Goal: Task Accomplishment & Management: Use online tool/utility

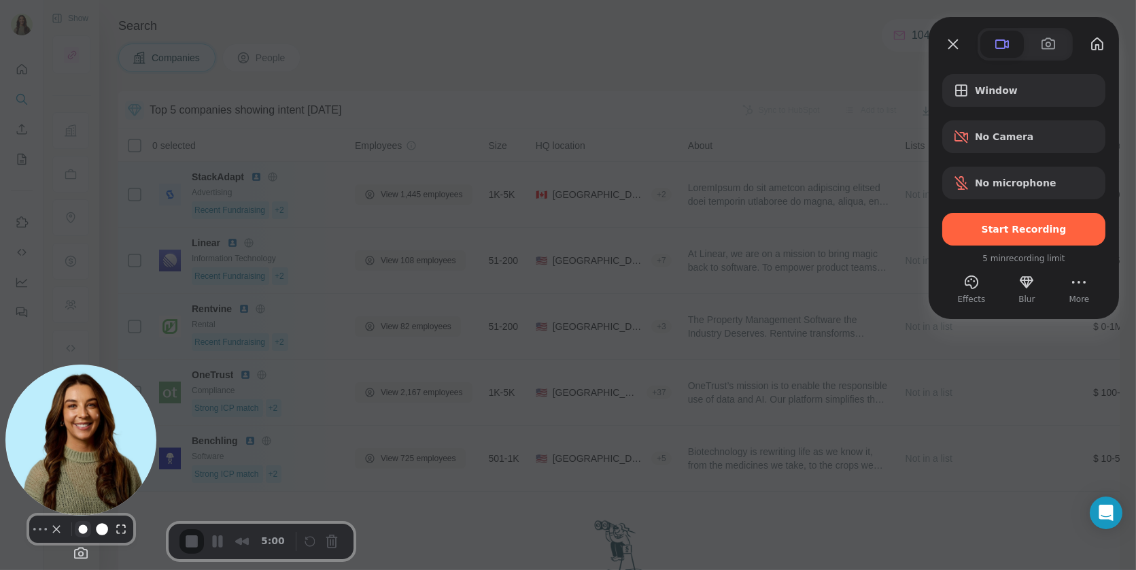
click at [77, 534] on button "Resize small" at bounding box center [83, 529] width 16 height 16
click at [48, 537] on button "Camera off" at bounding box center [56, 529] width 16 height 16
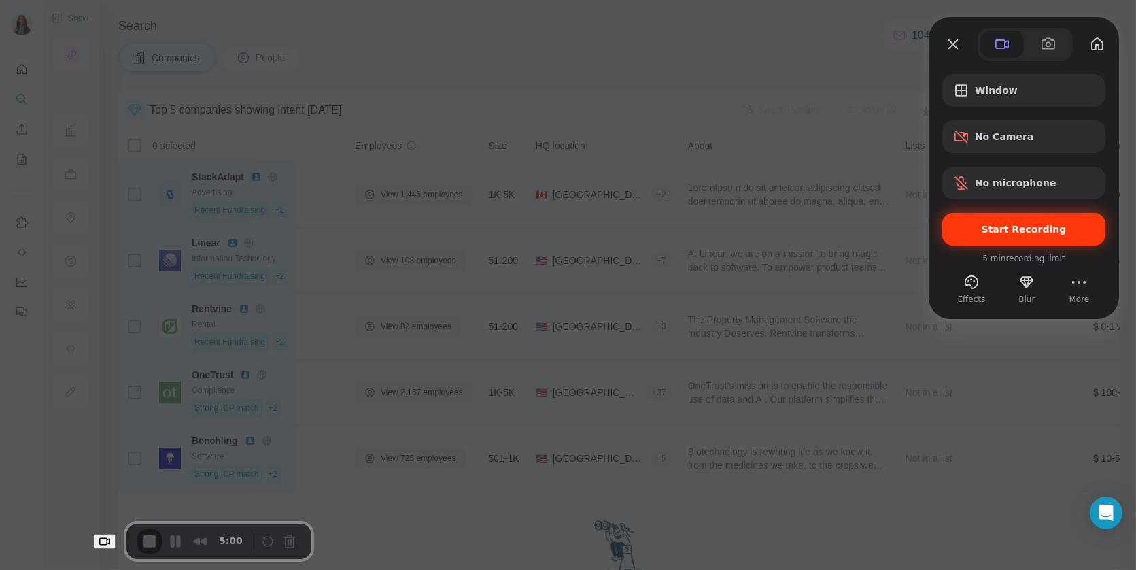
click at [1026, 228] on span "Start Recording" at bounding box center [1024, 229] width 85 height 11
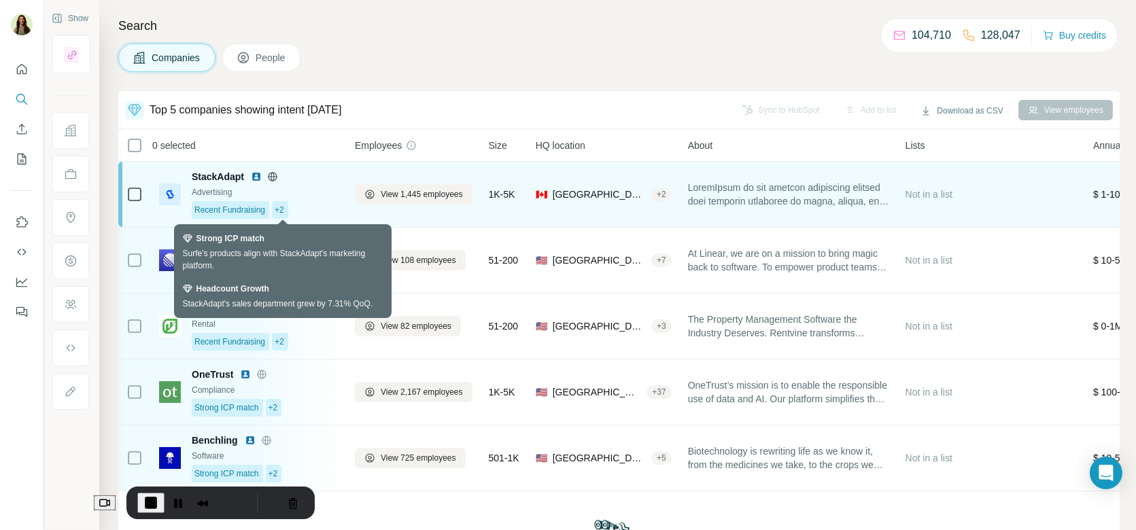
click at [277, 207] on span "+2" at bounding box center [280, 210] width 10 height 12
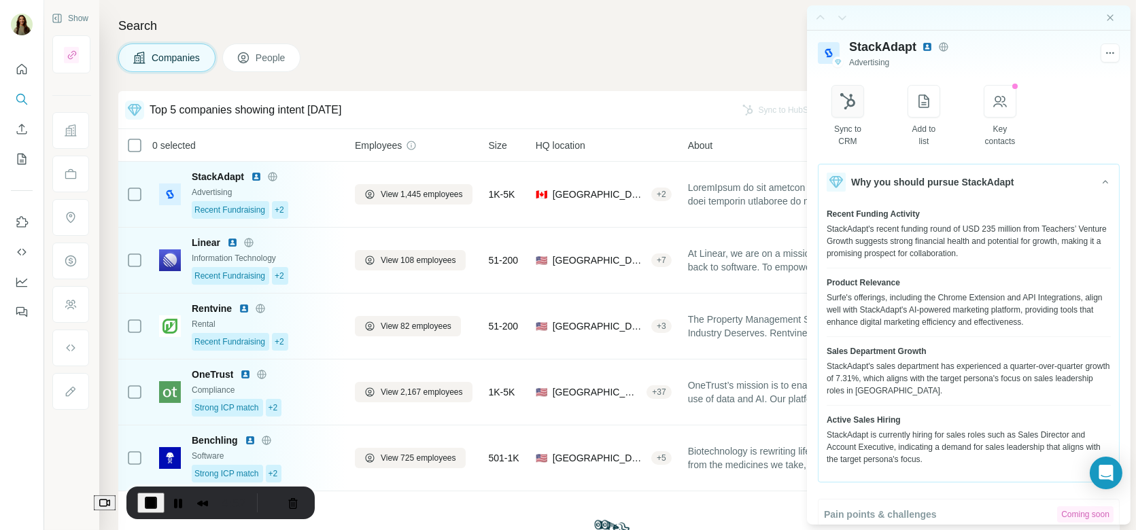
click at [853, 109] on button "button" at bounding box center [847, 101] width 33 height 33
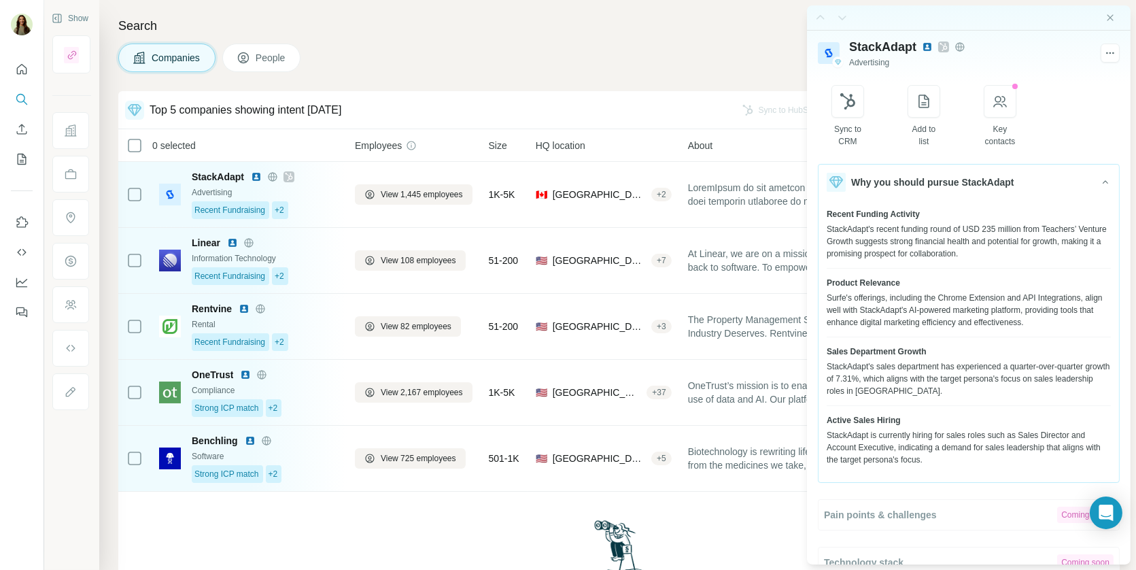
click at [1114, 11] on div at bounding box center [969, 17] width 324 height 25
click at [1110, 13] on icon "Close side panel" at bounding box center [1110, 17] width 11 height 11
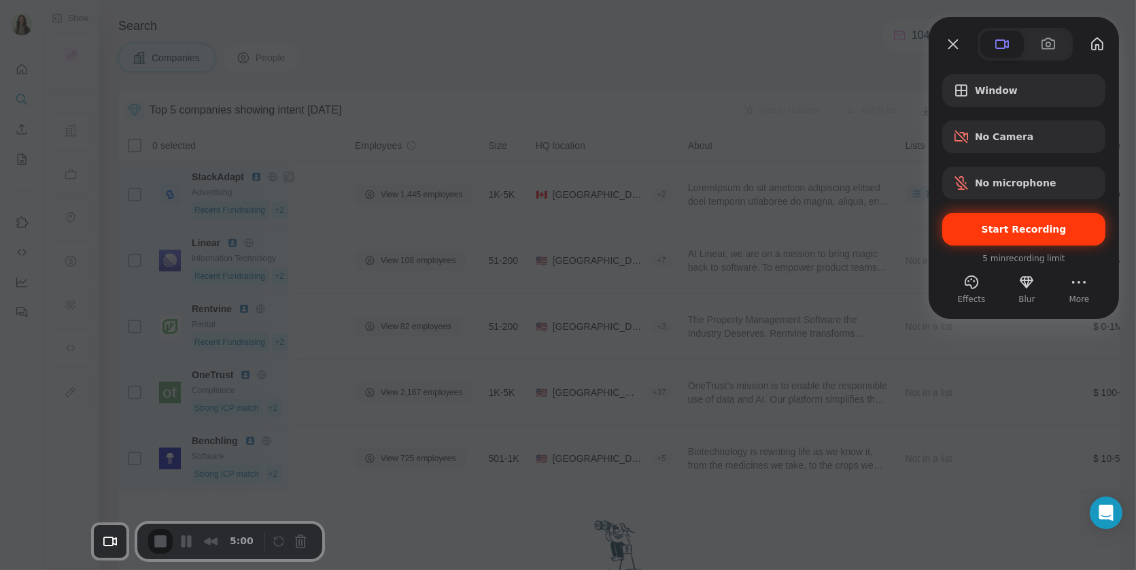
click at [1028, 237] on div "Start Recording" at bounding box center [1023, 229] width 163 height 33
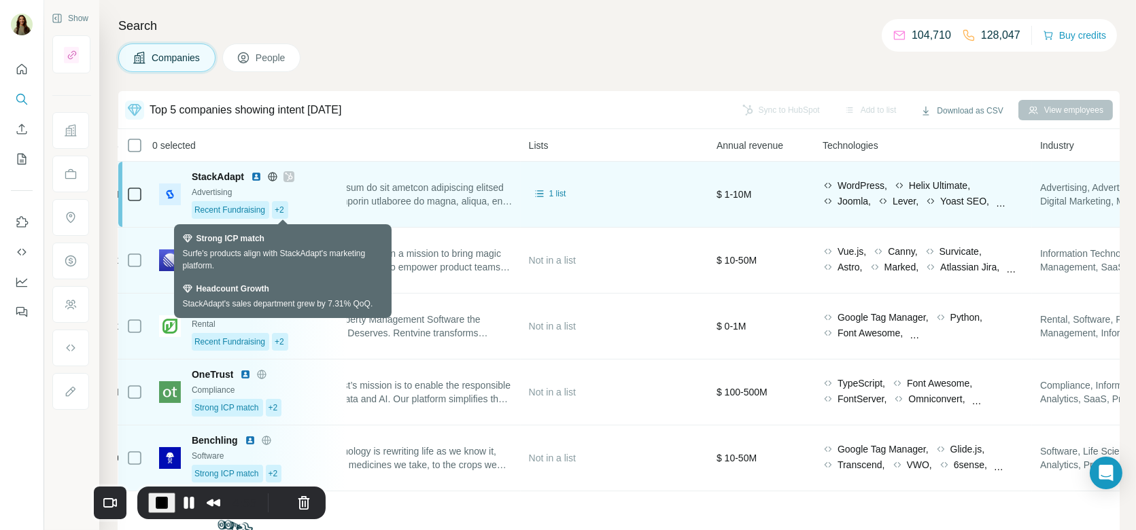
scroll to position [0, 50]
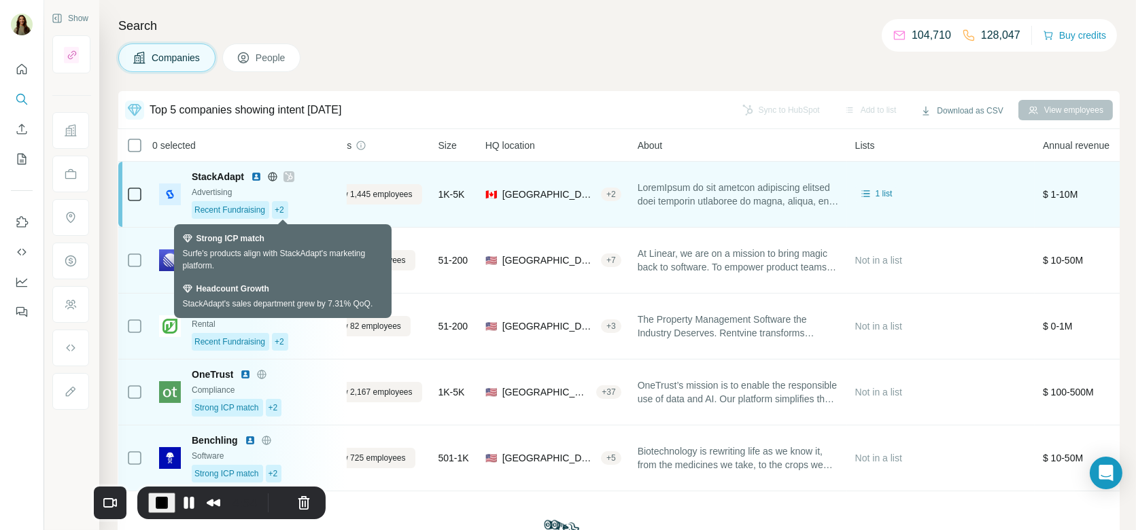
click at [276, 208] on div "+2" at bounding box center [280, 210] width 16 height 18
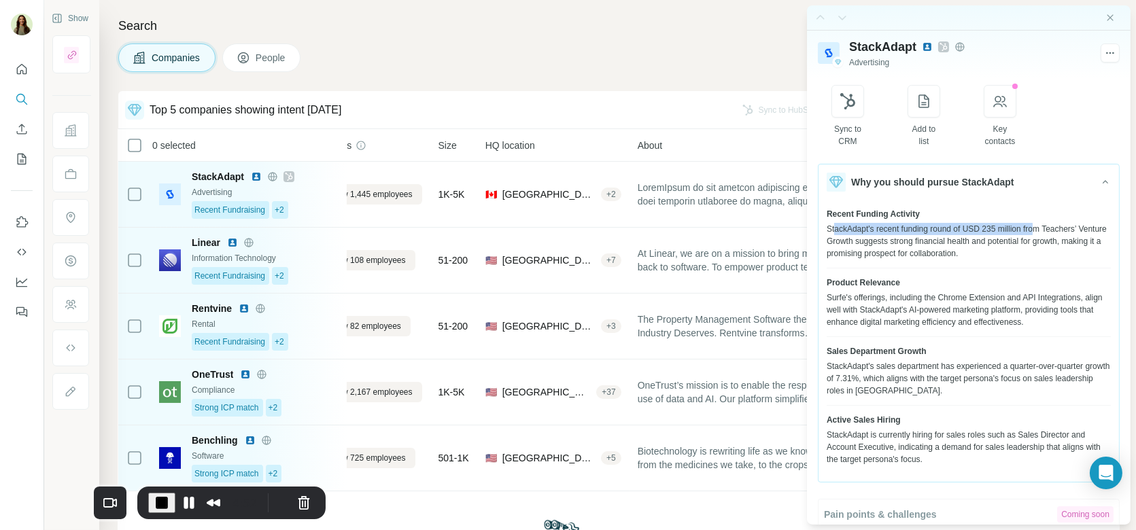
drag, startPoint x: 835, startPoint y: 225, endPoint x: 1043, endPoint y: 223, distance: 208.0
click at [1043, 223] on div "StackAdapt's recent funding round of USD 235 million from Teachers’ Venture Gro…" at bounding box center [969, 241] width 284 height 37
click at [1044, 230] on div "StackAdapt's recent funding round of USD 235 million from Teachers’ Venture Gro…" at bounding box center [969, 241] width 284 height 37
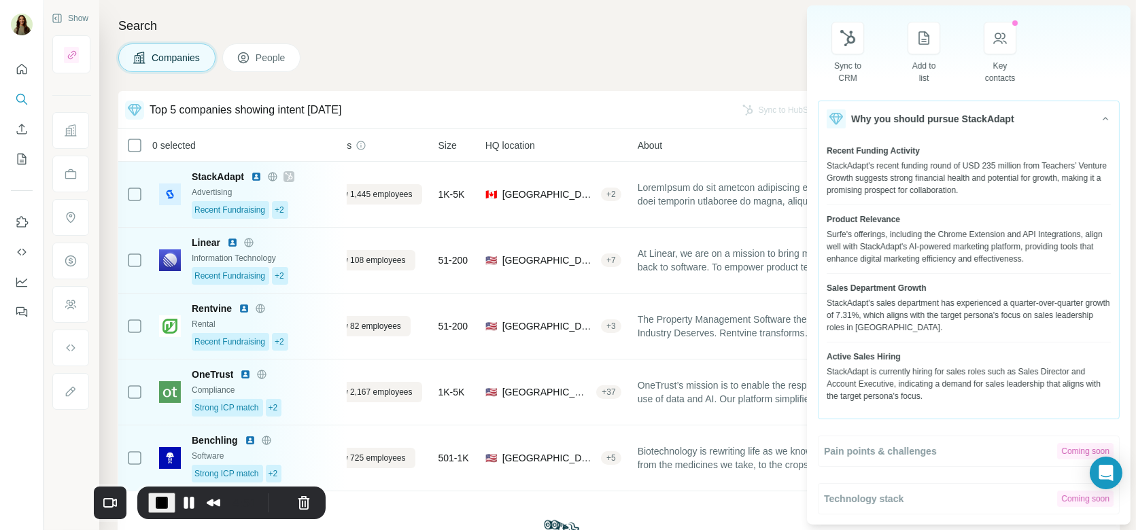
scroll to position [66, 0]
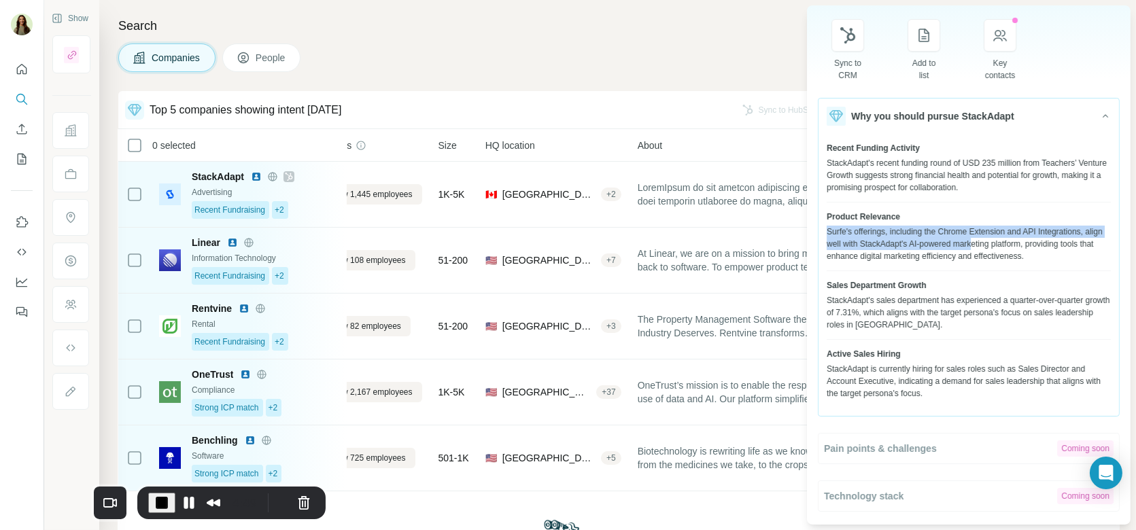
drag, startPoint x: 822, startPoint y: 228, endPoint x: 999, endPoint y: 239, distance: 177.1
click at [1000, 239] on div "Recent Funding Activity StackAdapt's recent funding round of USD 235 million fr…" at bounding box center [968, 271] width 300 height 274
click at [1008, 257] on div "Surfe's offerings, including the Chrome Extension and API Integrations, align w…" at bounding box center [969, 244] width 284 height 37
drag, startPoint x: 856, startPoint y: 312, endPoint x: 879, endPoint y: 311, distance: 23.2
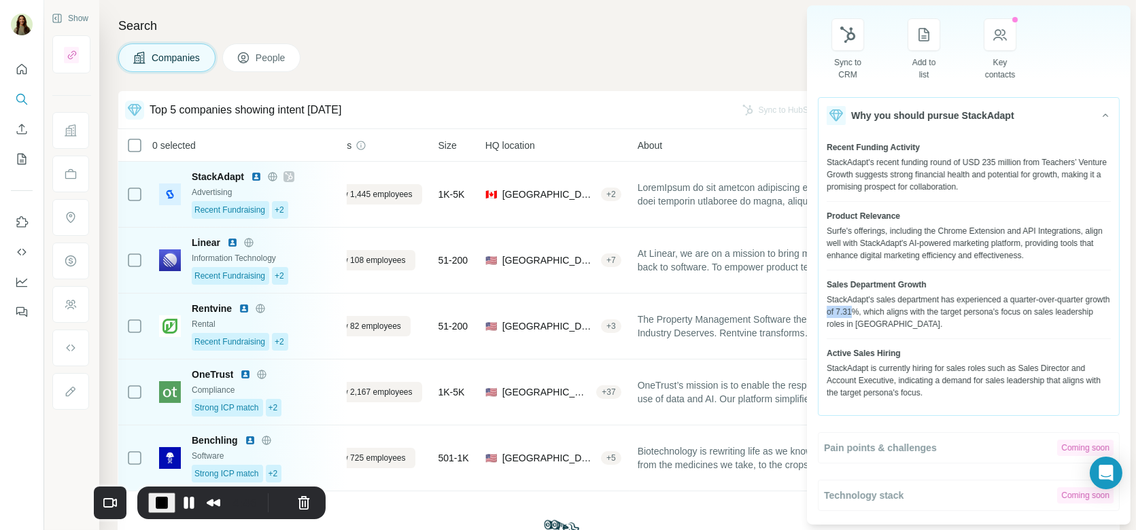
click at [880, 311] on div "StackAdapt's sales department has experienced a quarter-over-quarter growth of …" at bounding box center [969, 312] width 284 height 37
drag, startPoint x: 834, startPoint y: 363, endPoint x: 1005, endPoint y: 364, distance: 170.6
click at [1005, 364] on div "StackAdapt is currently hiring for sales roles such as Sales Director and Accou…" at bounding box center [969, 380] width 284 height 37
click at [264, 53] on span "People" at bounding box center [271, 58] width 31 height 14
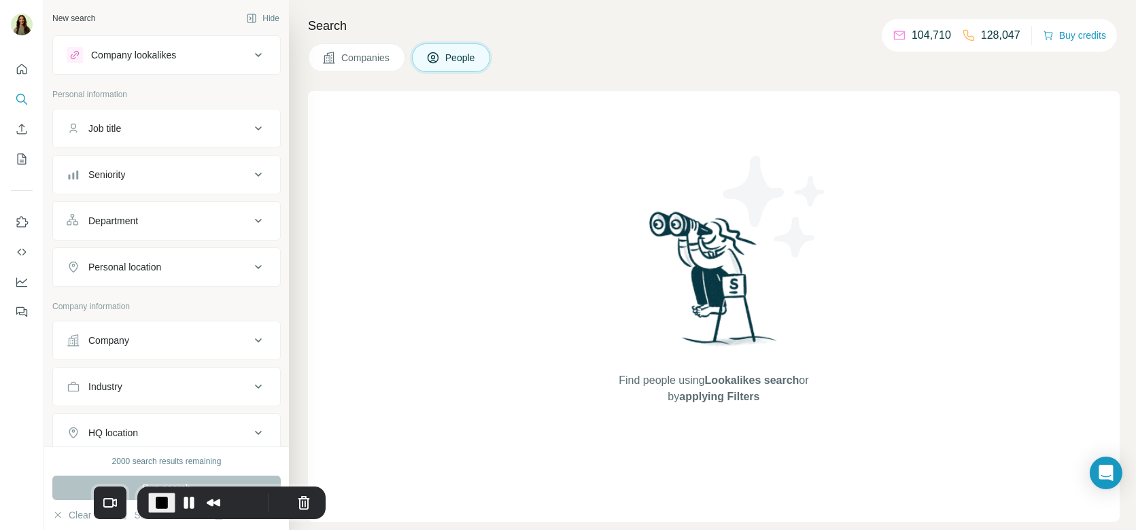
click at [387, 60] on span "Companies" at bounding box center [366, 58] width 50 height 14
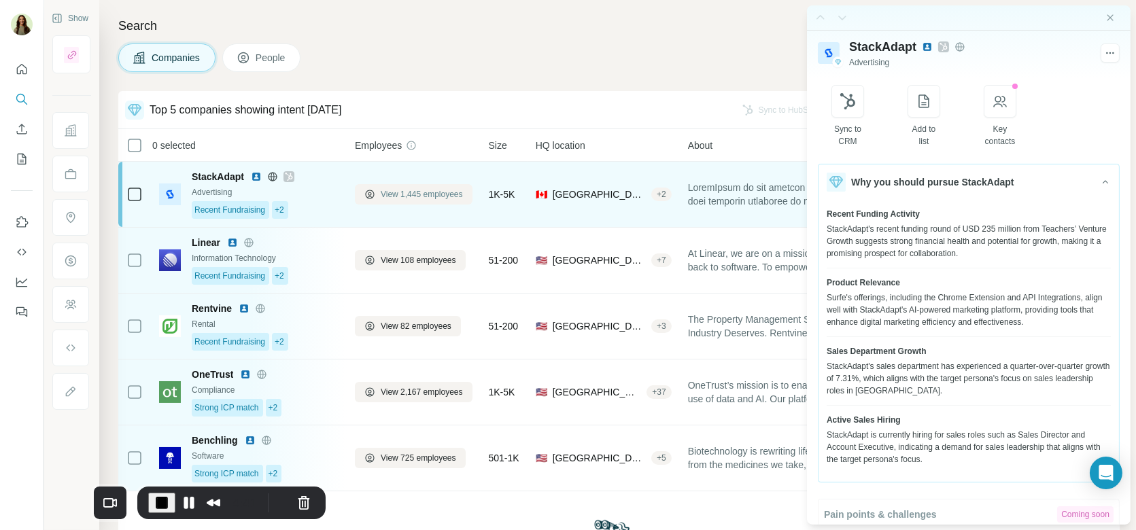
click at [388, 197] on span "View 1,445 employees" at bounding box center [422, 194] width 82 height 12
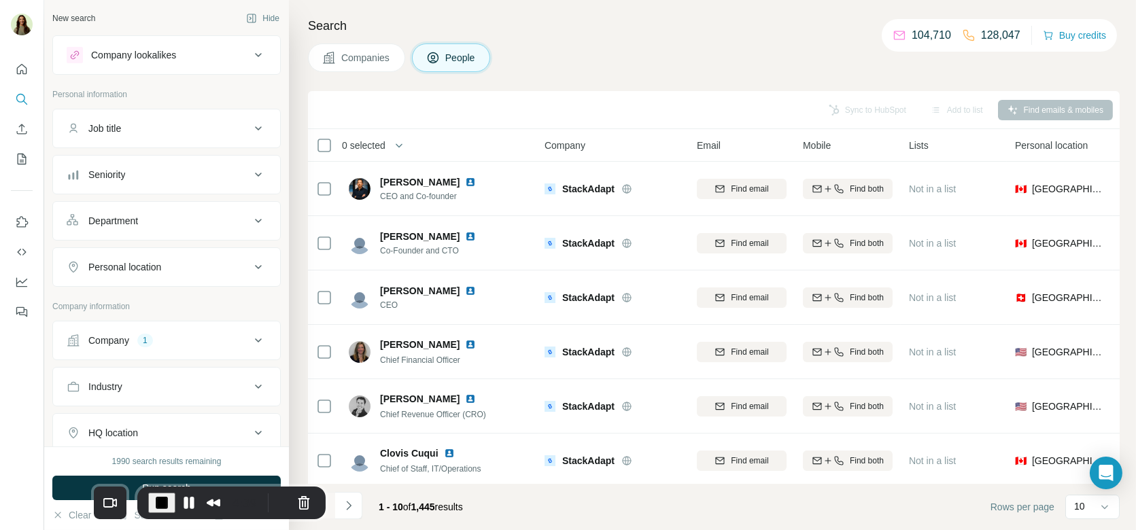
click at [174, 131] on div "Job title" at bounding box center [159, 129] width 184 height 14
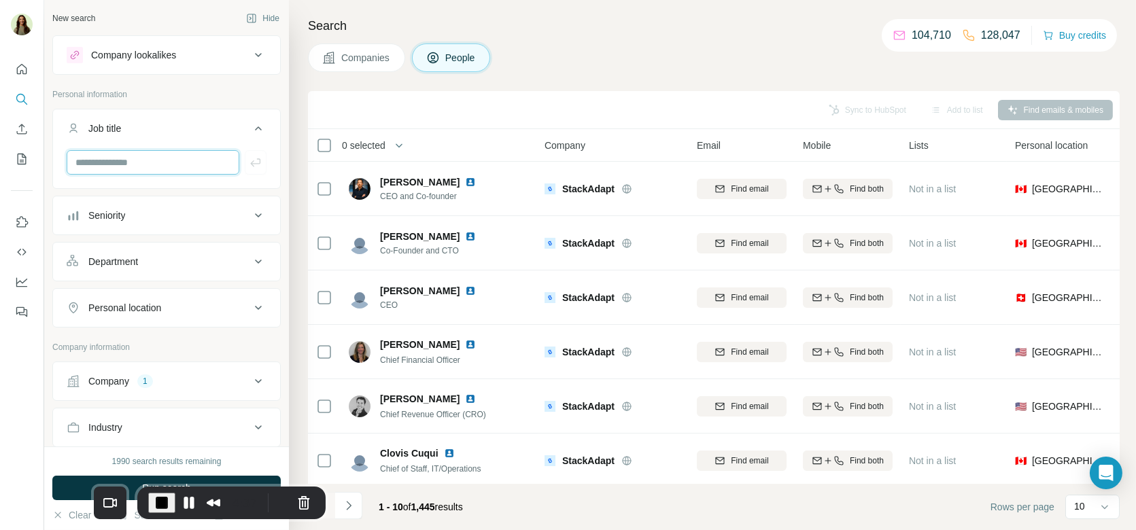
click at [120, 162] on input "text" at bounding box center [153, 162] width 173 height 24
type input "**********"
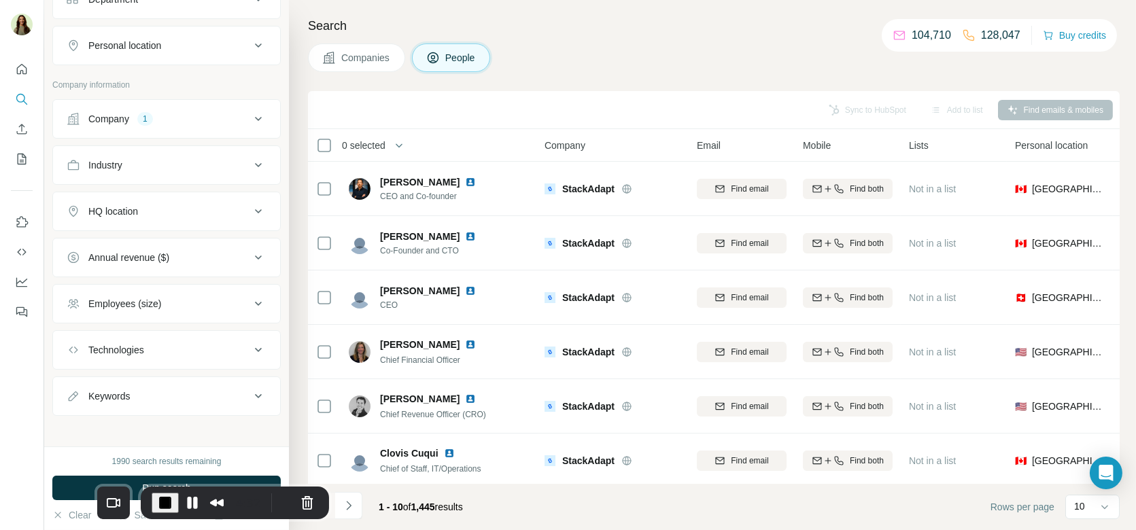
drag, startPoint x: 241, startPoint y: 498, endPoint x: 271, endPoint y: 526, distance: 41.3
click at [271, 526] on body "New search Hide Company lookalikes Personal information Job title 1 Sales devel…" at bounding box center [568, 265] width 1136 height 530
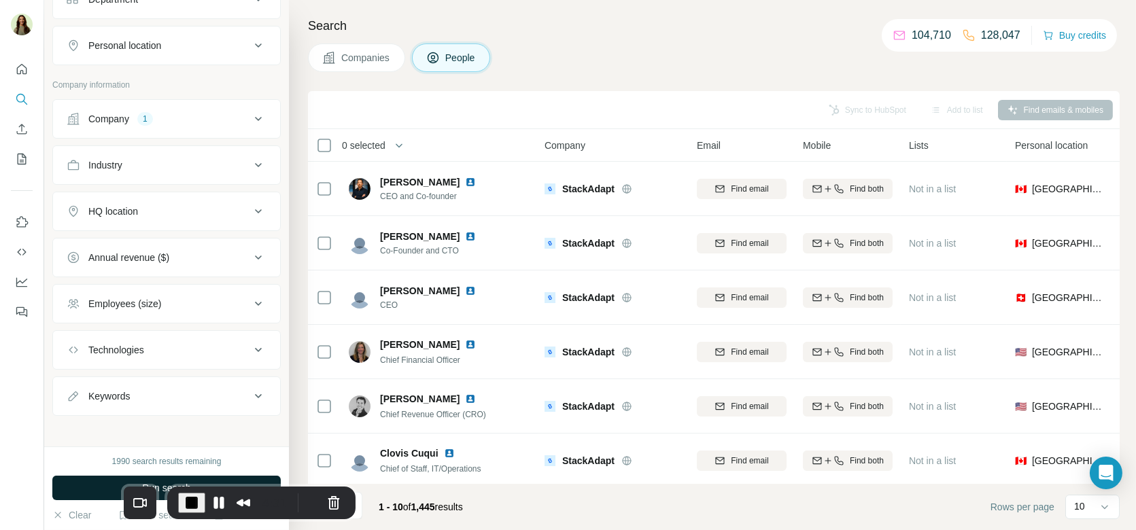
click at [108, 479] on button "Run search" at bounding box center [166, 488] width 228 height 24
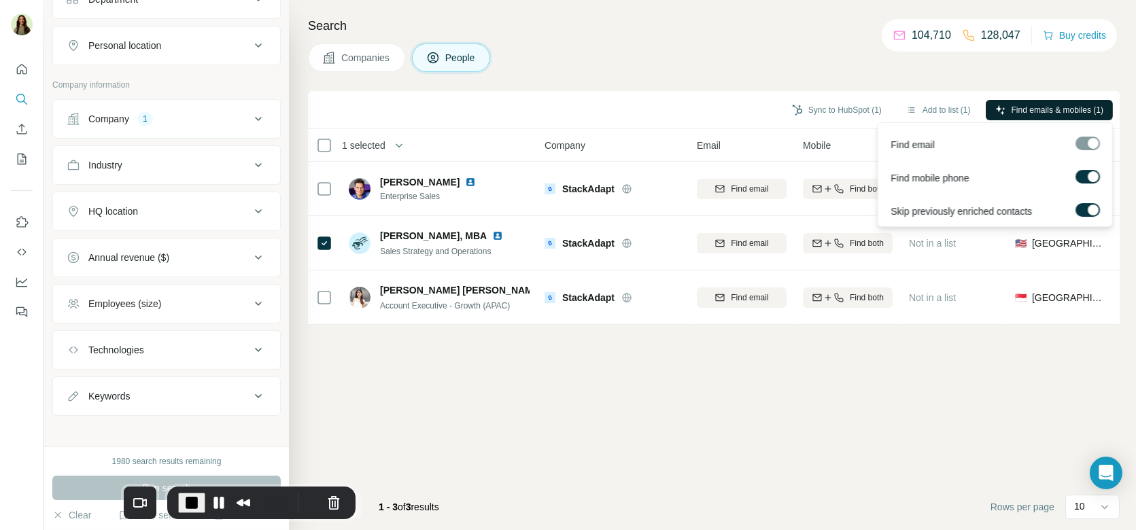
click at [1022, 113] on span "Find emails & mobiles (1)" at bounding box center [1057, 110] width 92 height 12
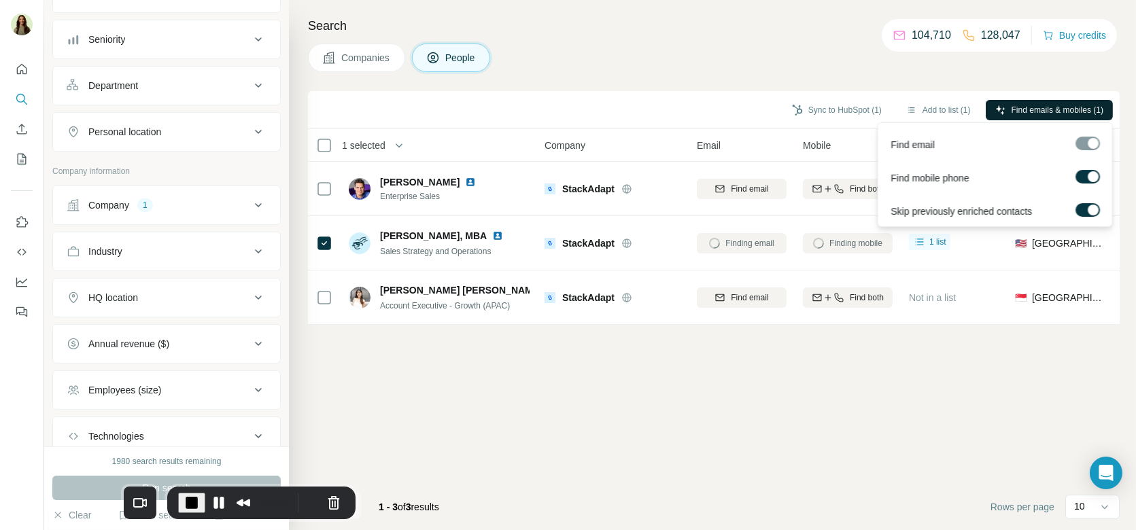
scroll to position [0, 0]
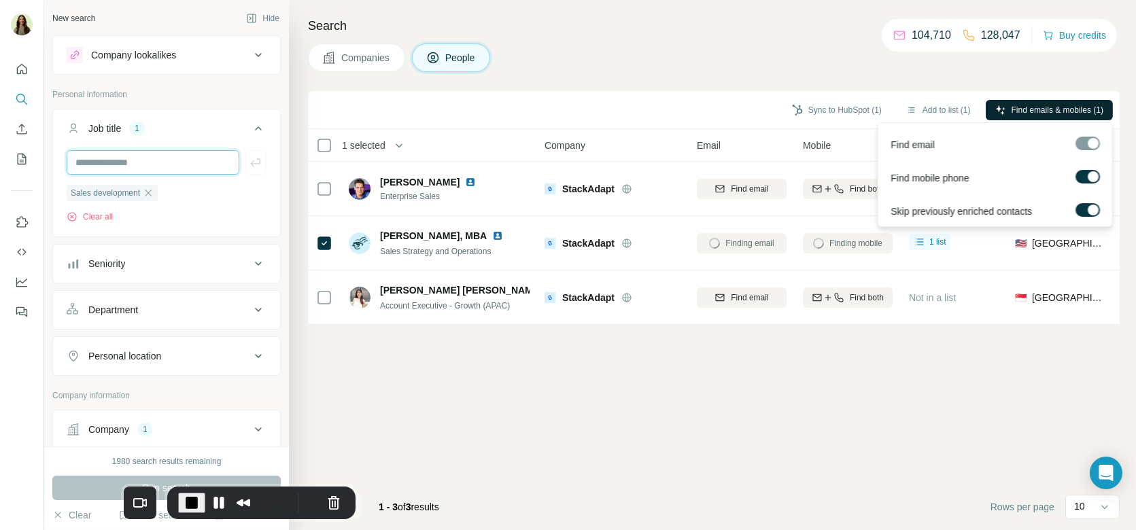
click at [145, 154] on input "text" at bounding box center [153, 162] width 173 height 24
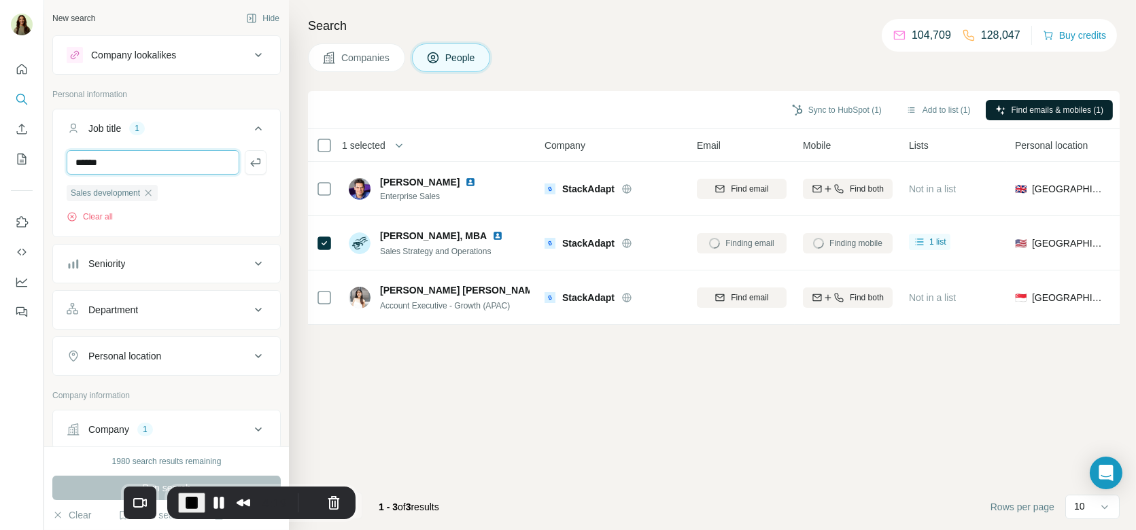
type input "******"
click at [138, 154] on input "text" at bounding box center [153, 162] width 173 height 24
type input "********"
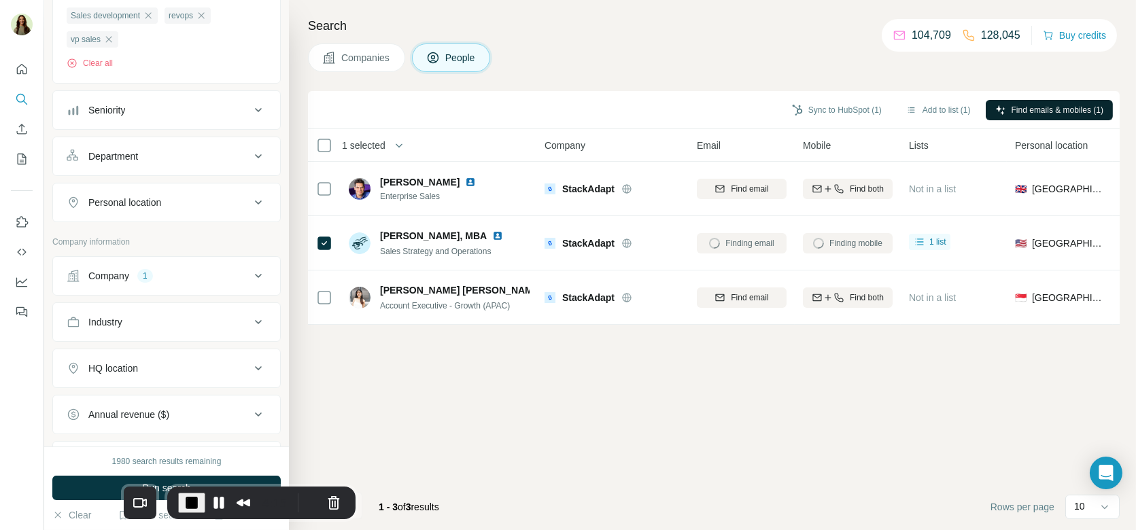
scroll to position [334, 0]
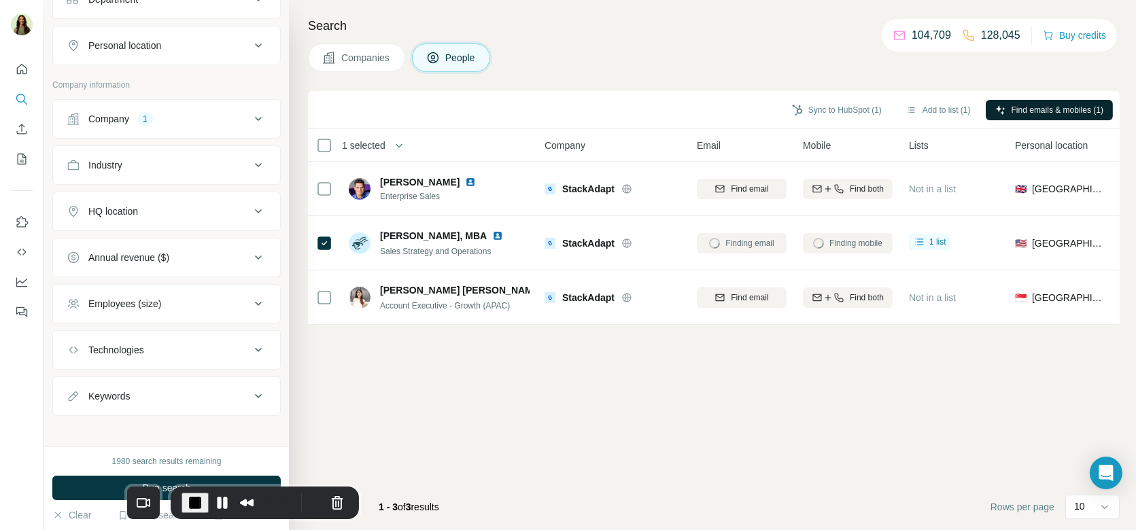
drag, startPoint x: 265, startPoint y: 502, endPoint x: 529, endPoint y: 461, distance: 266.9
click at [359, 487] on div "4:14" at bounding box center [265, 503] width 188 height 33
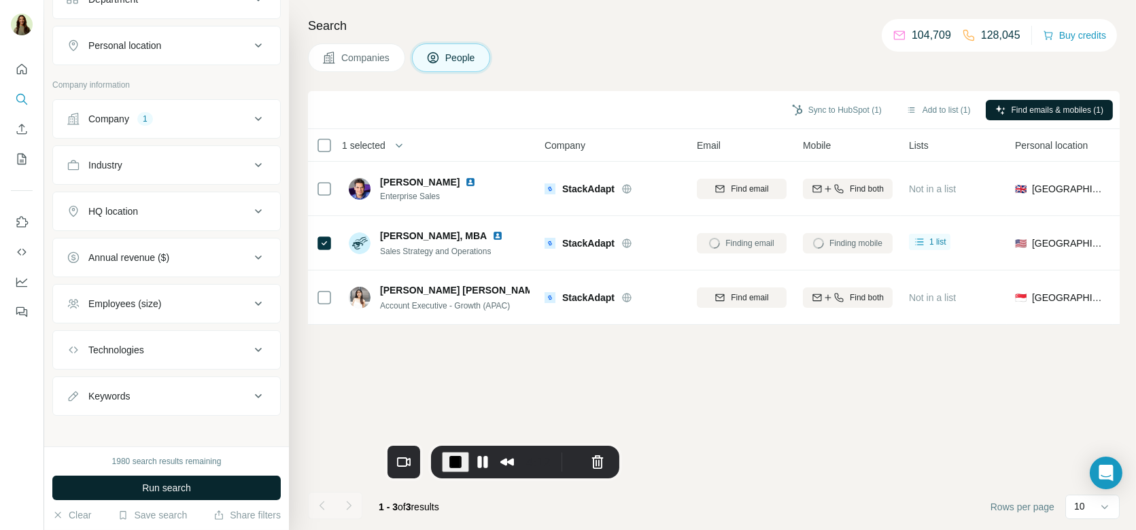
click at [177, 481] on span "Run search" at bounding box center [166, 488] width 49 height 14
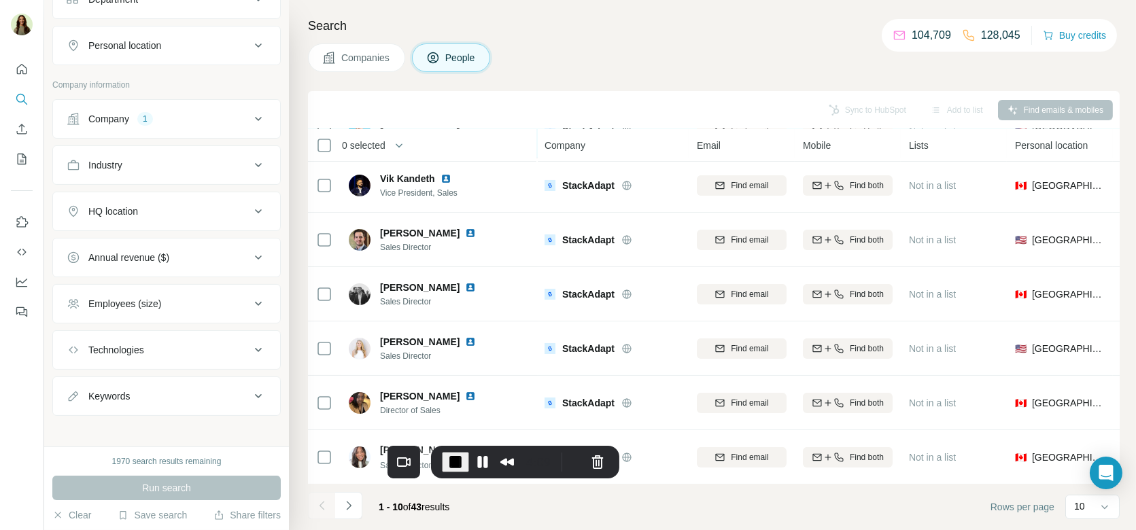
scroll to position [0, 0]
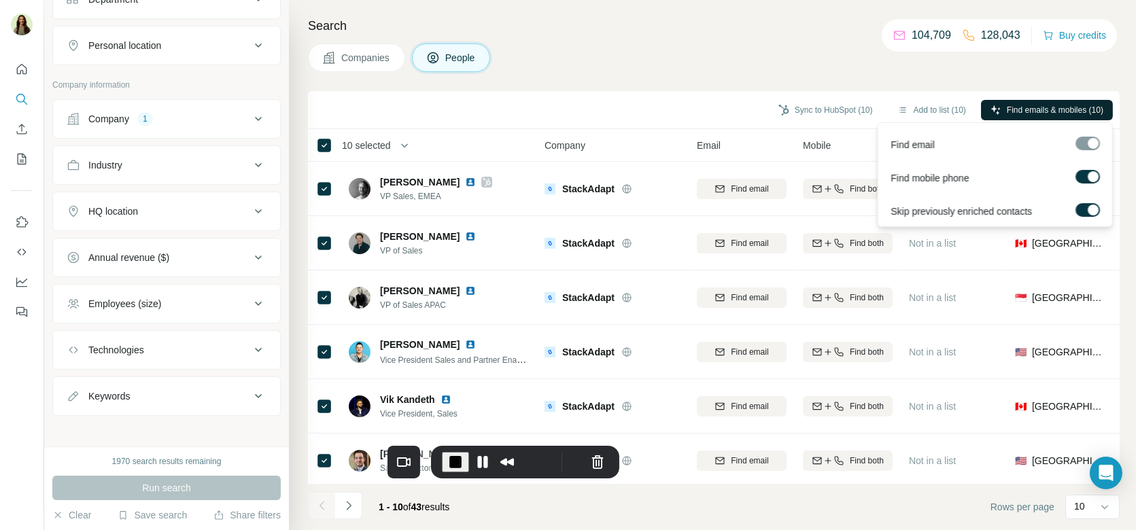
click at [1037, 109] on span "Find emails & mobiles (10)" at bounding box center [1055, 110] width 97 height 12
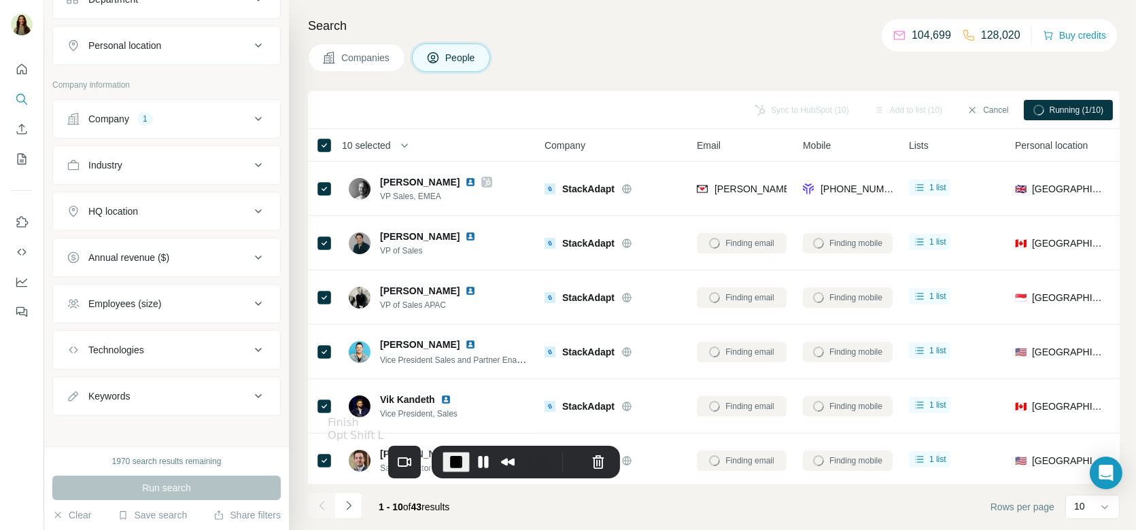
click at [448, 458] on span "End Recording" at bounding box center [456, 462] width 16 height 16
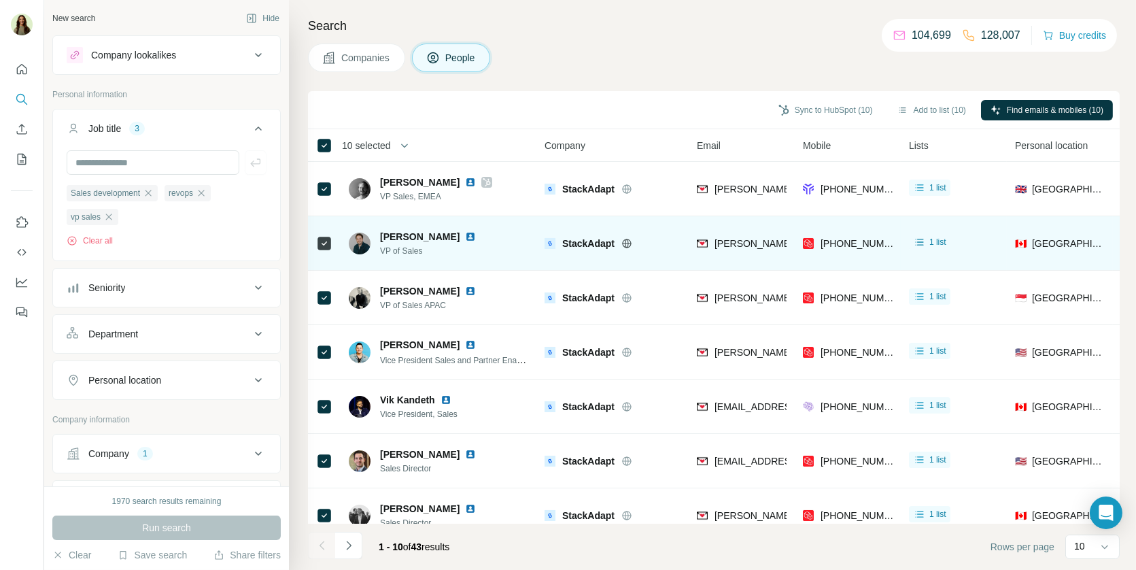
click at [465, 237] on img at bounding box center [470, 236] width 11 height 11
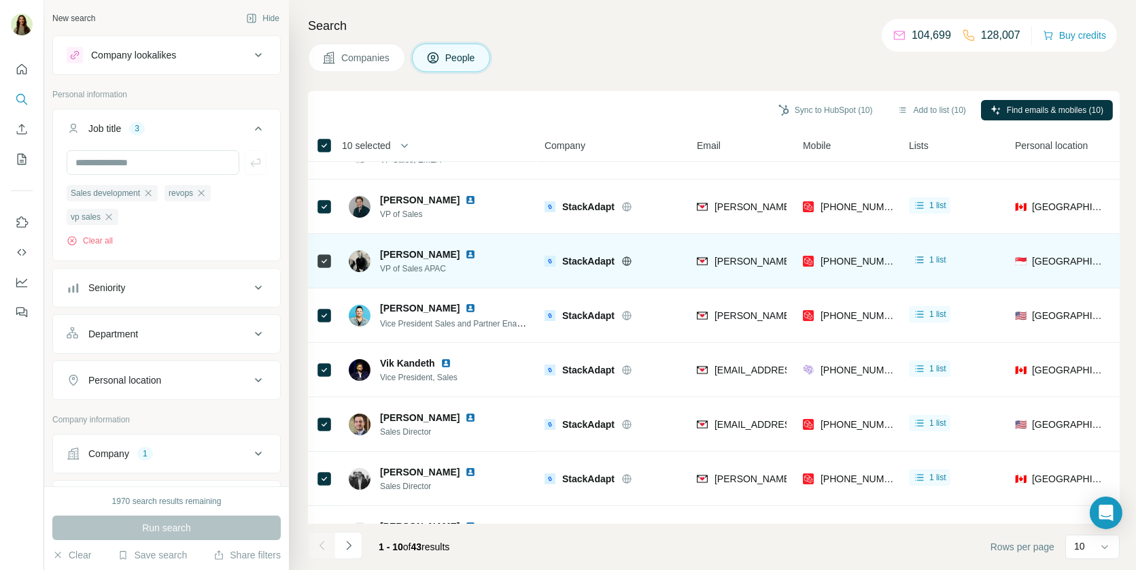
scroll to position [39, 0]
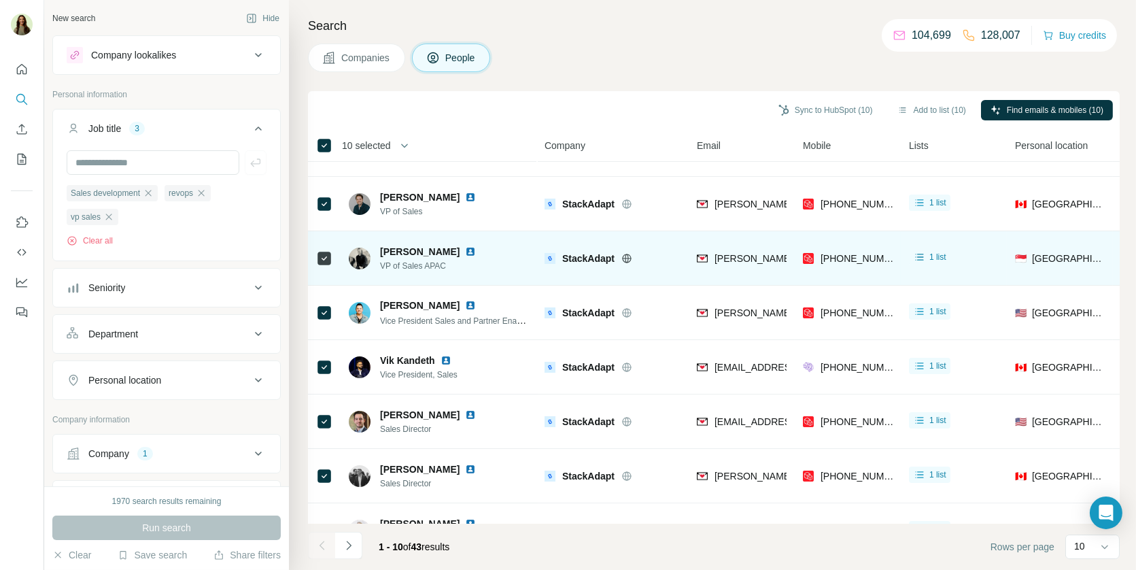
click at [465, 247] on img at bounding box center [470, 251] width 11 height 11
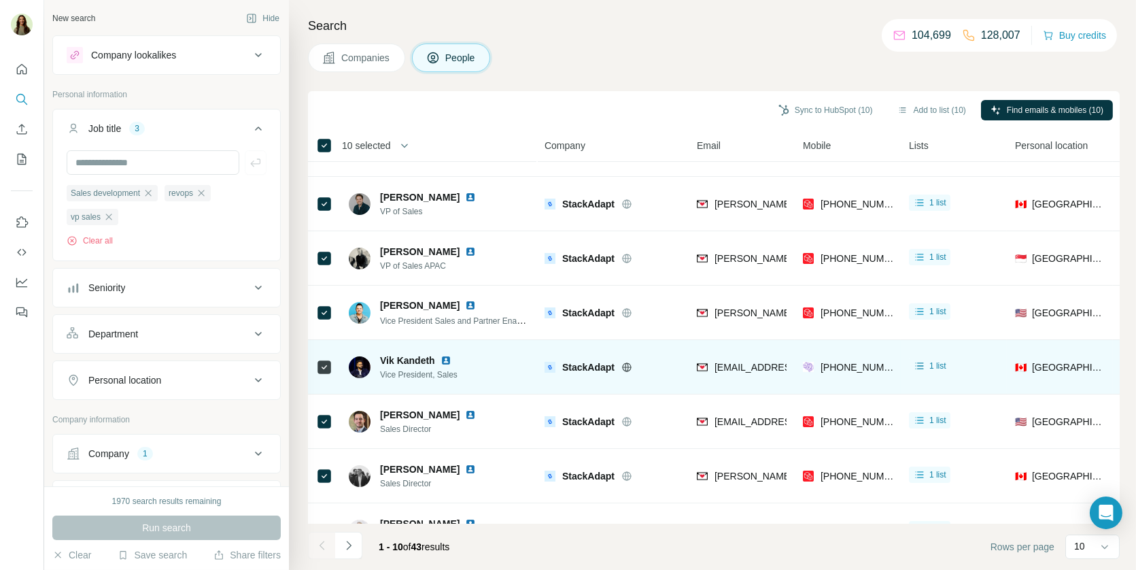
click at [447, 359] on img at bounding box center [445, 360] width 11 height 11
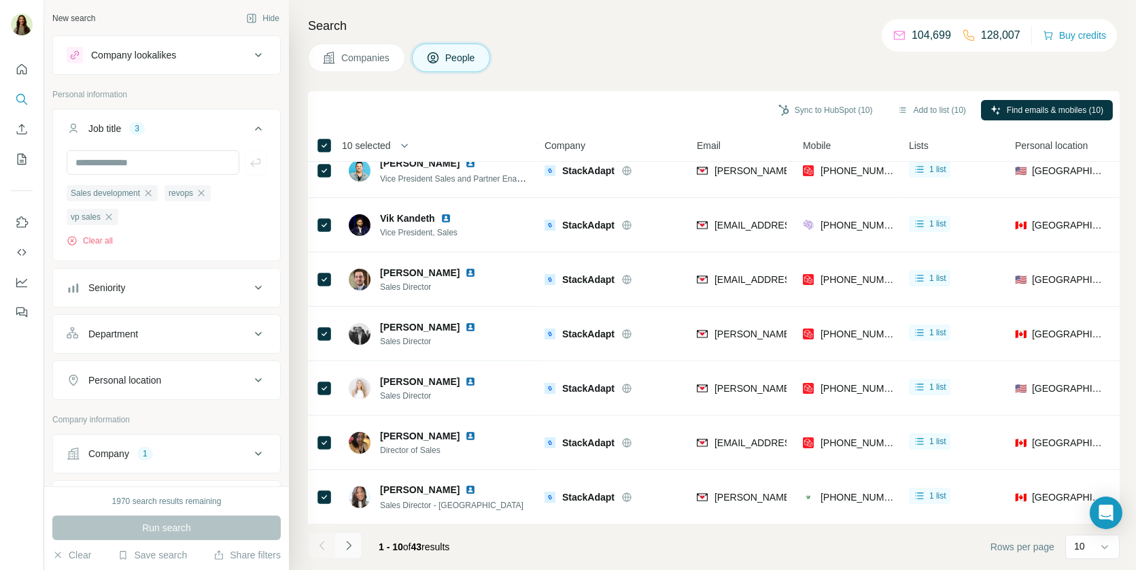
click at [348, 544] on icon "Navigate to next page" at bounding box center [349, 545] width 14 height 14
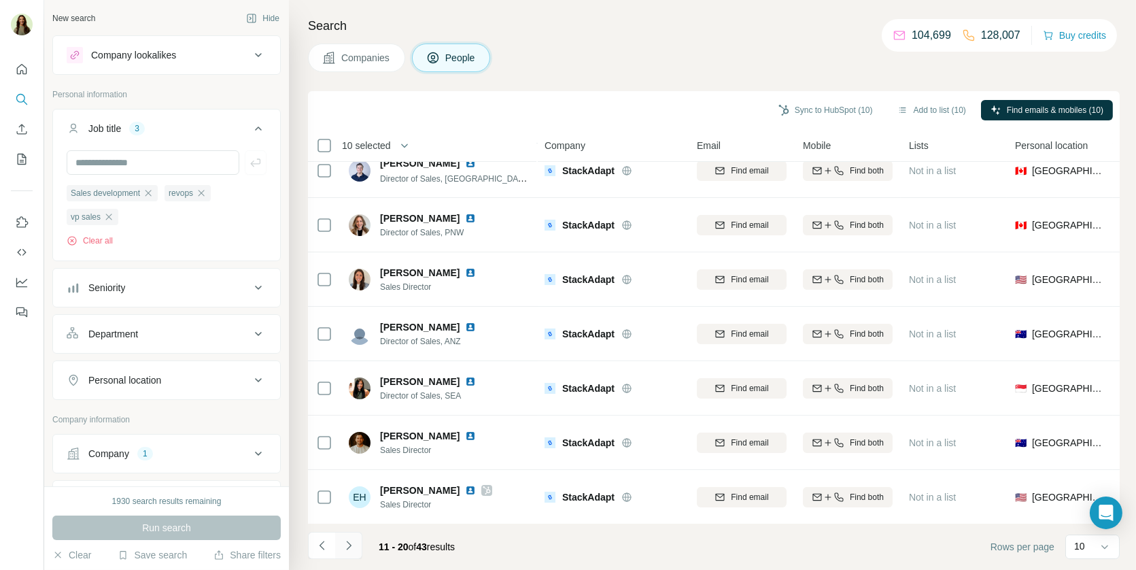
click at [352, 544] on icon "Navigate to next page" at bounding box center [349, 545] width 14 height 14
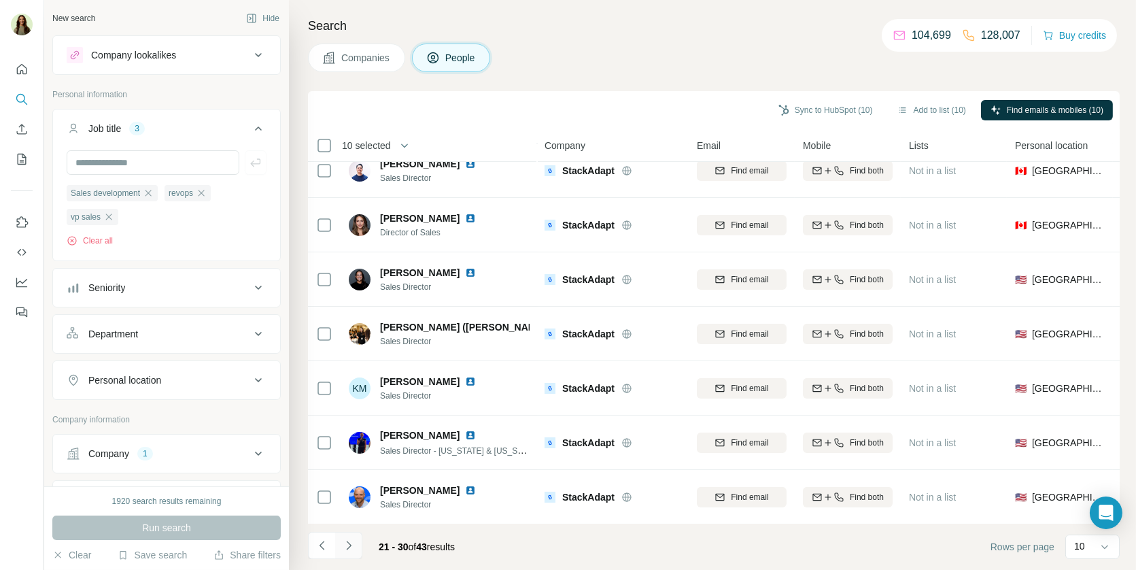
click at [353, 547] on icon "Navigate to next page" at bounding box center [349, 545] width 14 height 14
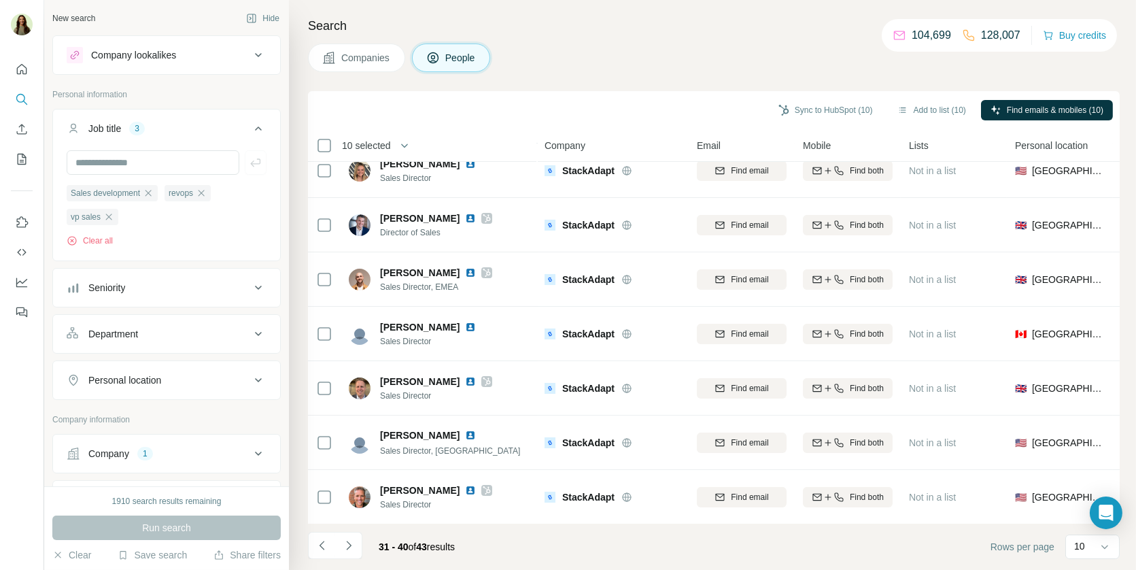
click at [347, 551] on icon "Navigate to next page" at bounding box center [349, 545] width 14 height 14
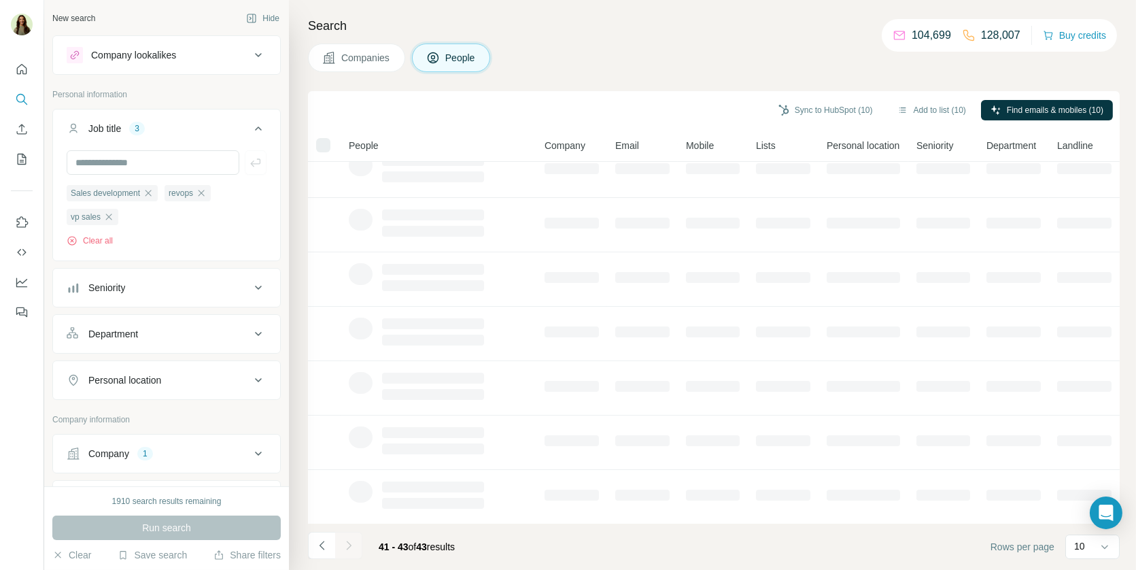
scroll to position [0, 0]
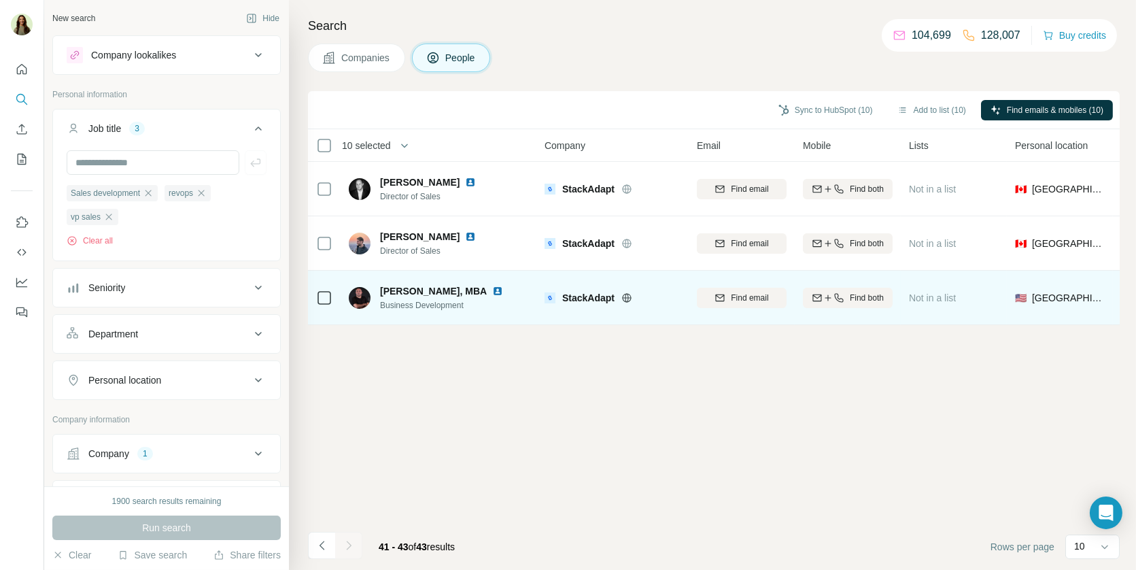
click at [498, 289] on img at bounding box center [497, 290] width 11 height 11
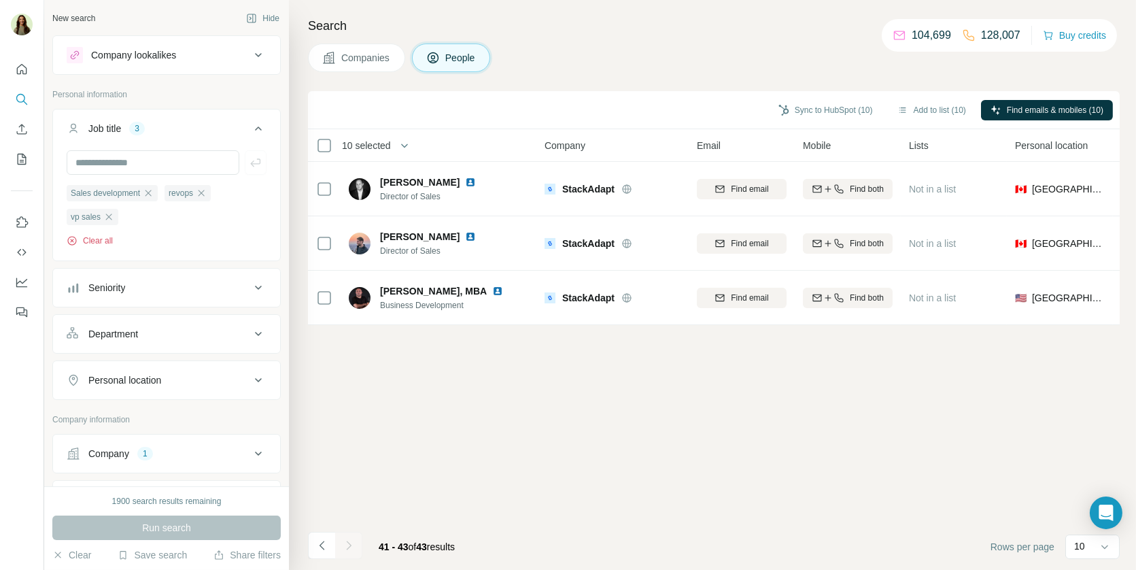
click at [101, 237] on button "Clear all" at bounding box center [90, 241] width 46 height 12
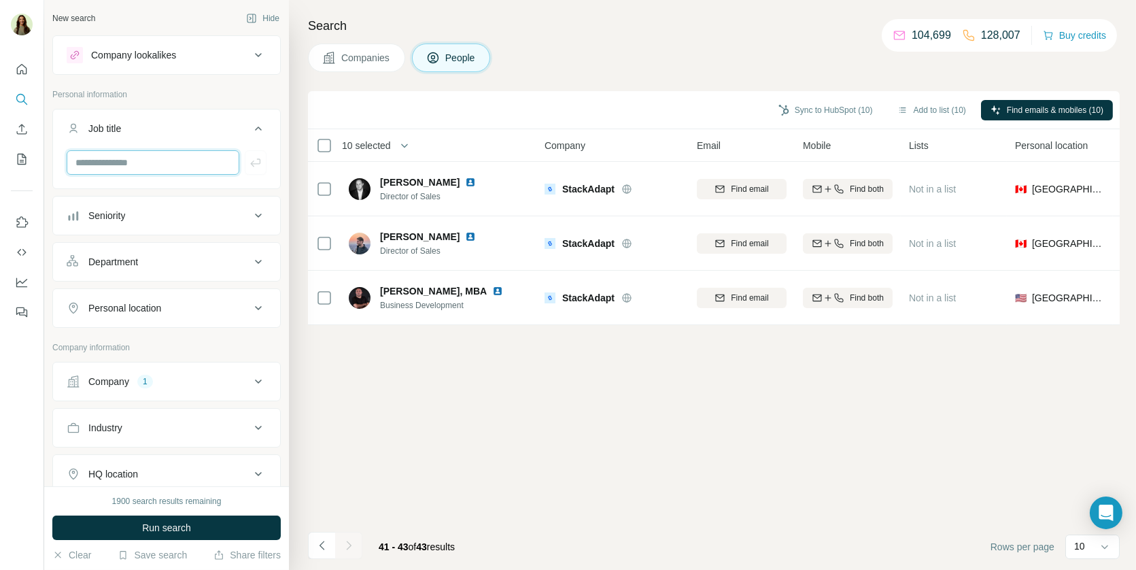
click at [131, 165] on input "text" at bounding box center [153, 162] width 173 height 24
type input "******"
click at [259, 170] on button "button" at bounding box center [256, 162] width 22 height 24
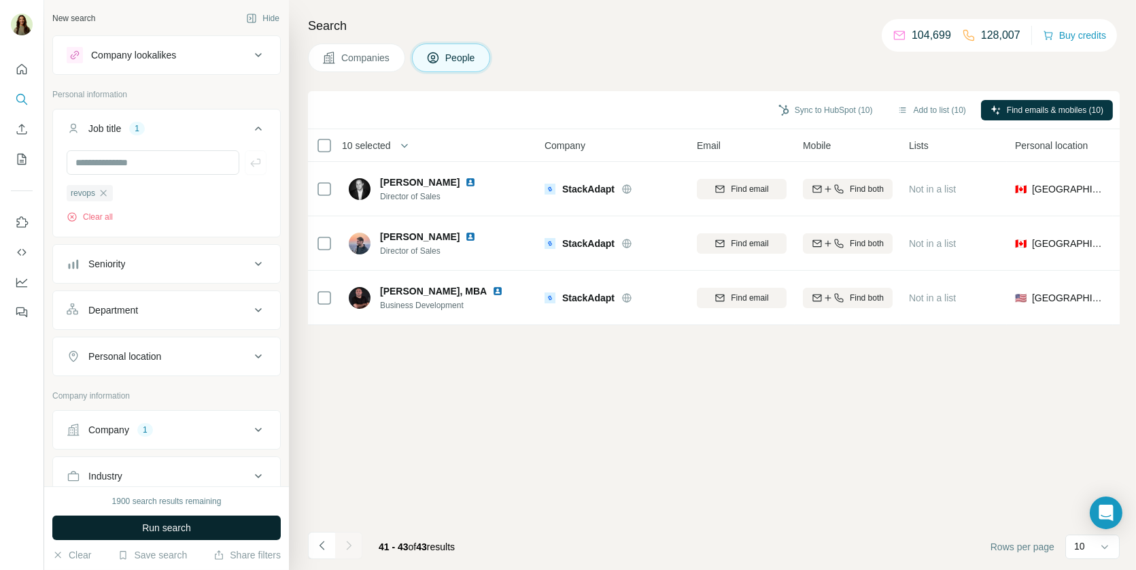
click at [169, 528] on span "Run search" at bounding box center [166, 528] width 49 height 14
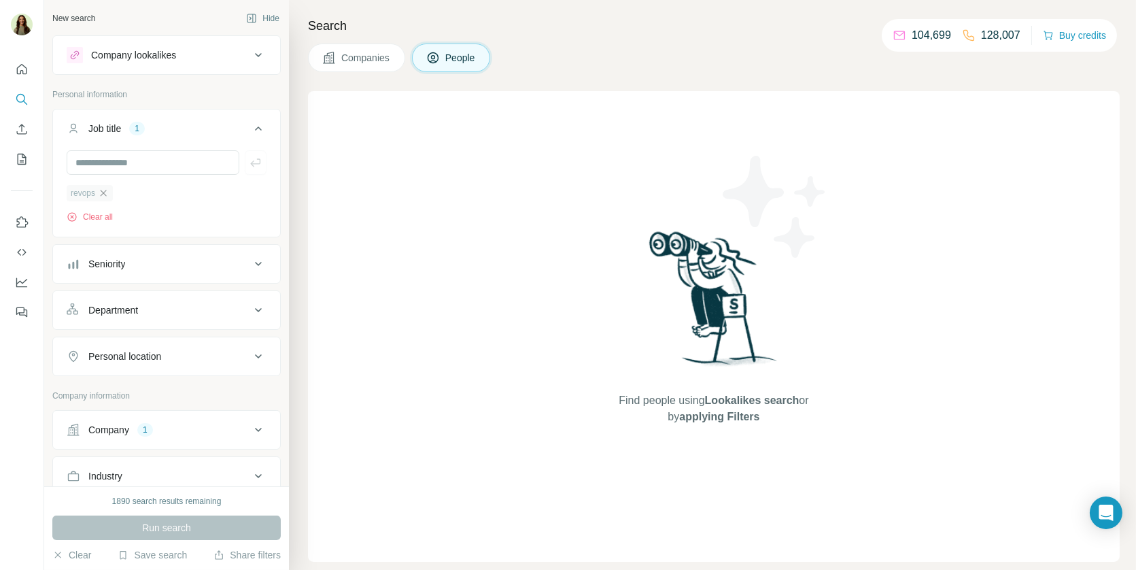
click at [105, 192] on icon "button" at bounding box center [104, 193] width 6 height 6
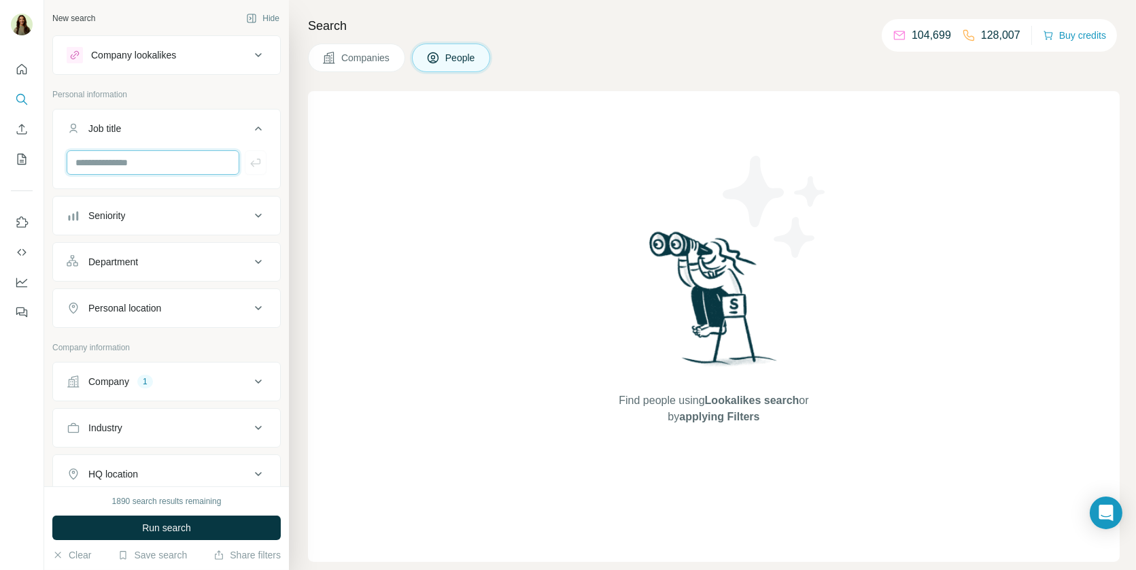
click at [125, 170] on input "text" at bounding box center [153, 162] width 173 height 24
type input "*******"
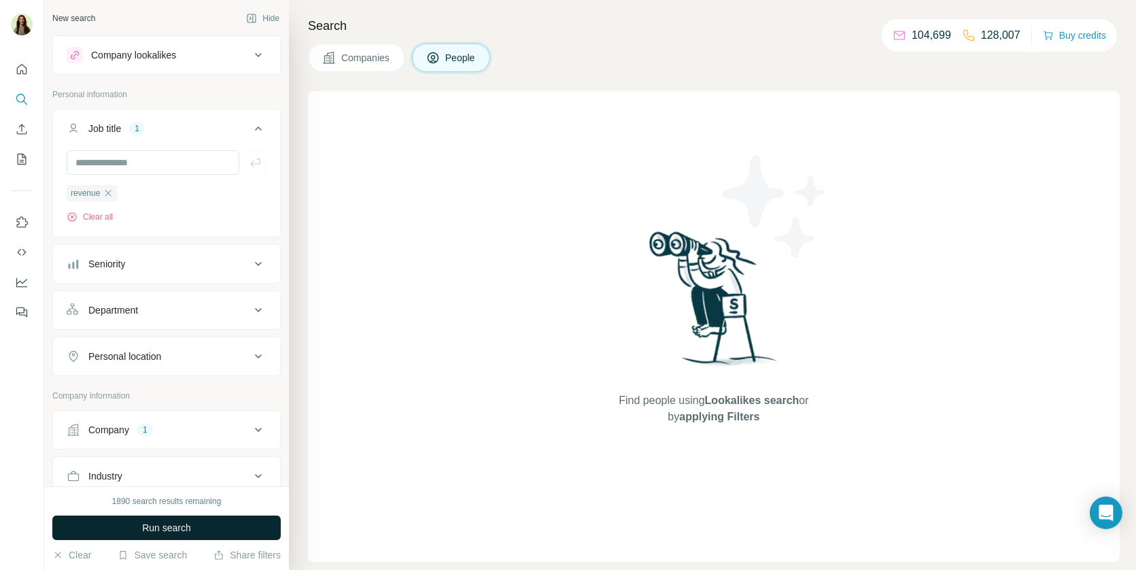
click at [165, 528] on span "Run search" at bounding box center [166, 528] width 49 height 14
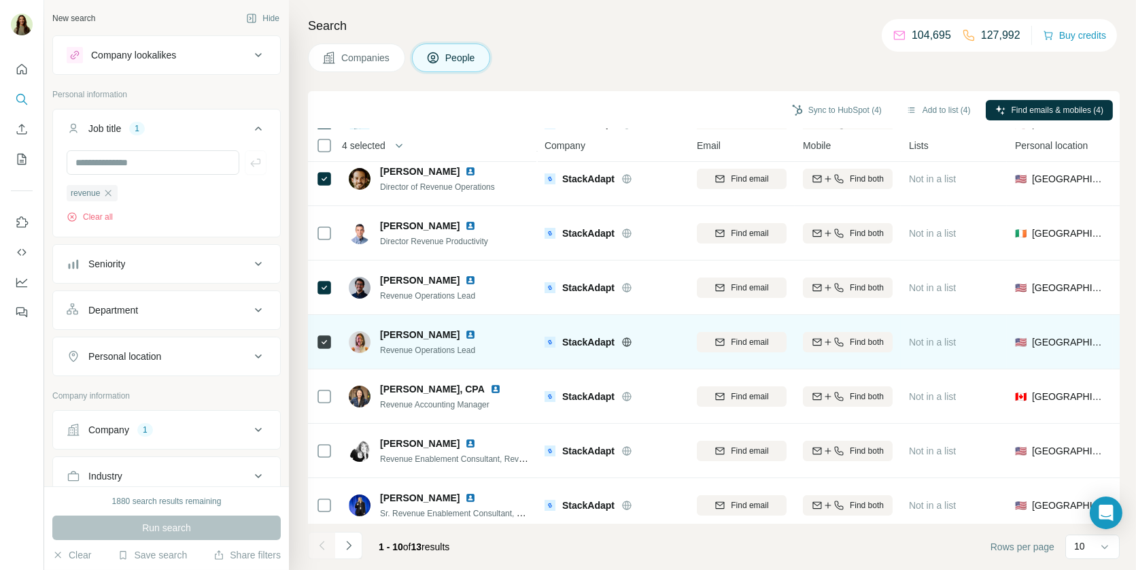
scroll to position [117, 0]
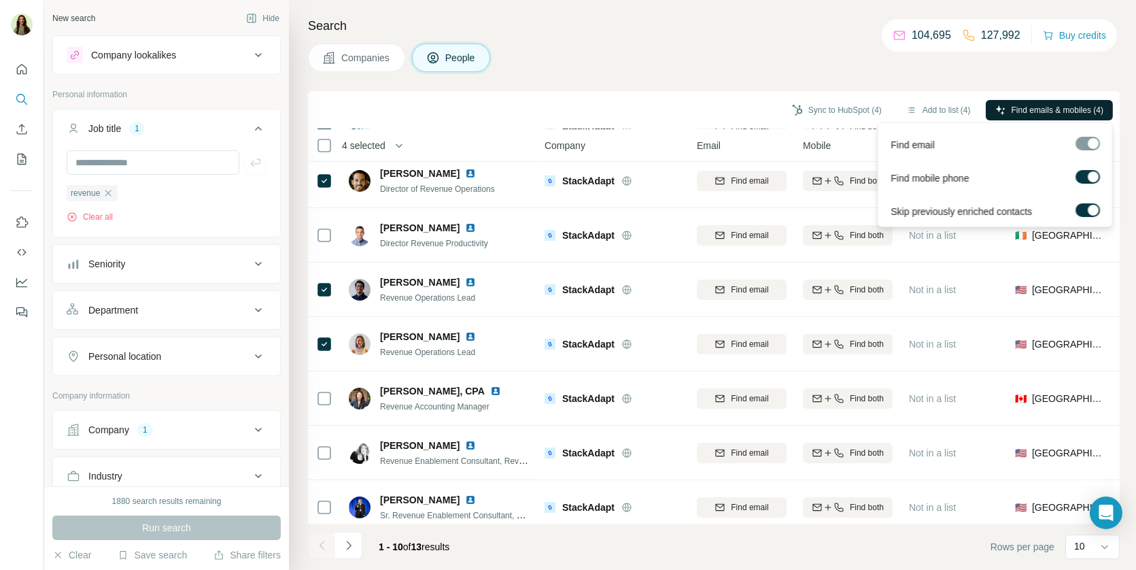
click at [1047, 109] on span "Find emails & mobiles (4)" at bounding box center [1057, 110] width 92 height 12
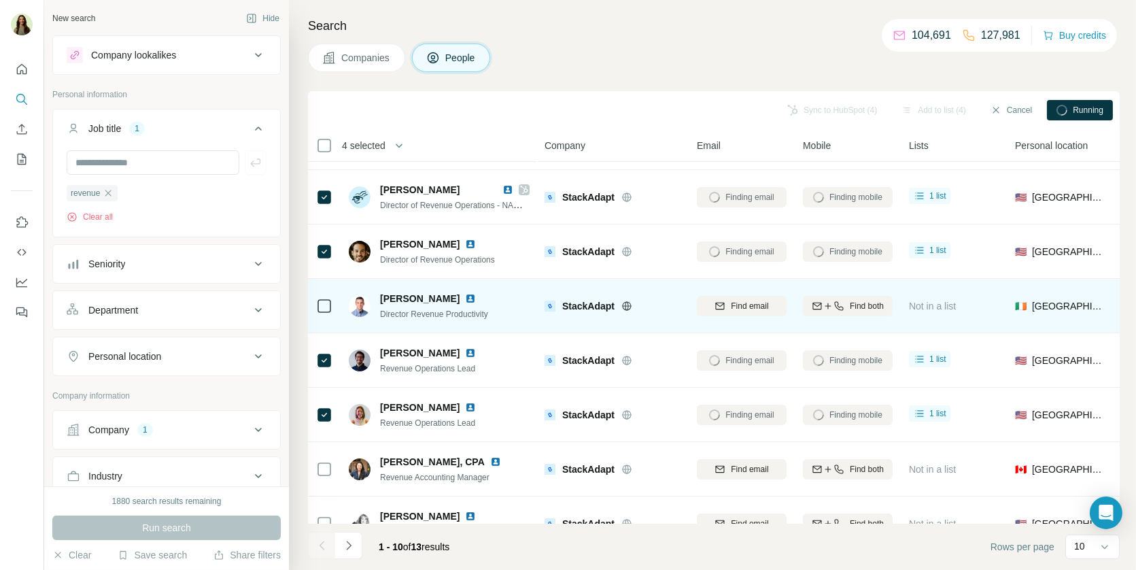
scroll to position [0, 0]
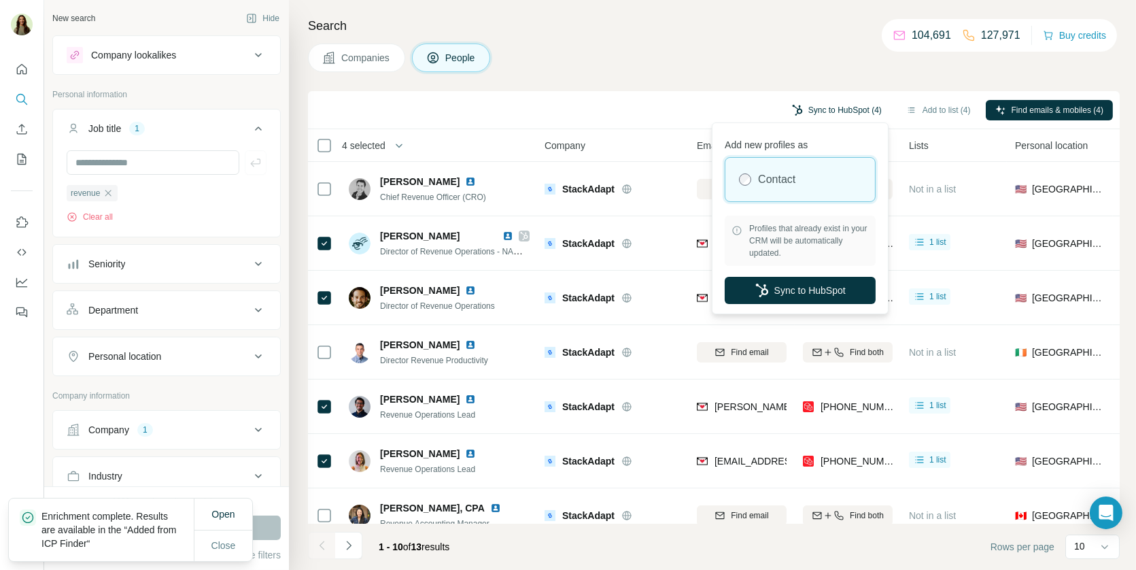
click at [830, 107] on button "Sync to HubSpot (4)" at bounding box center [836, 110] width 109 height 20
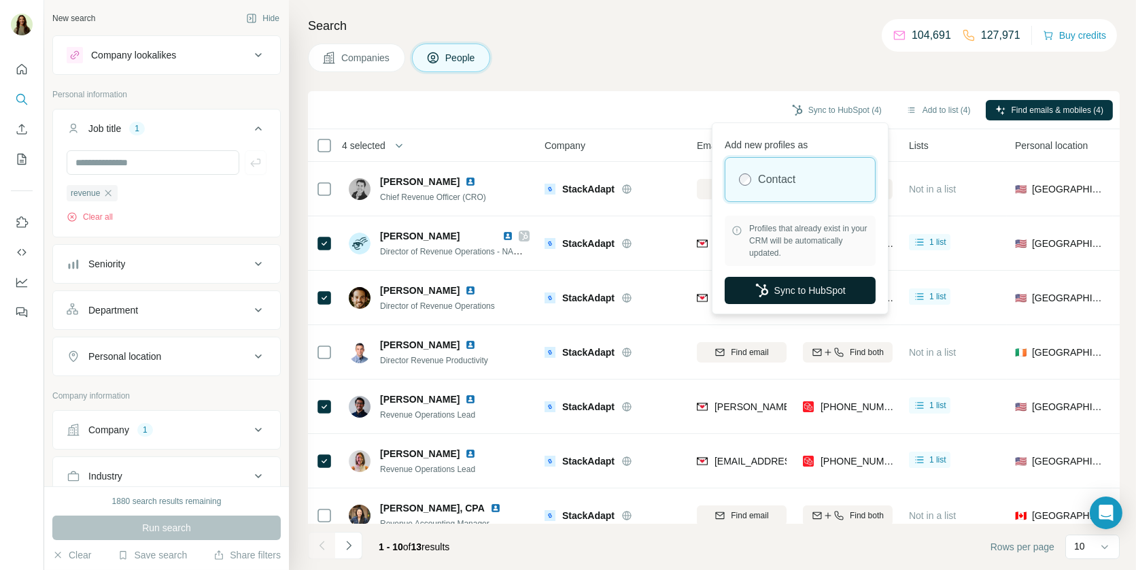
click at [788, 292] on button "Sync to HubSpot" at bounding box center [800, 290] width 151 height 27
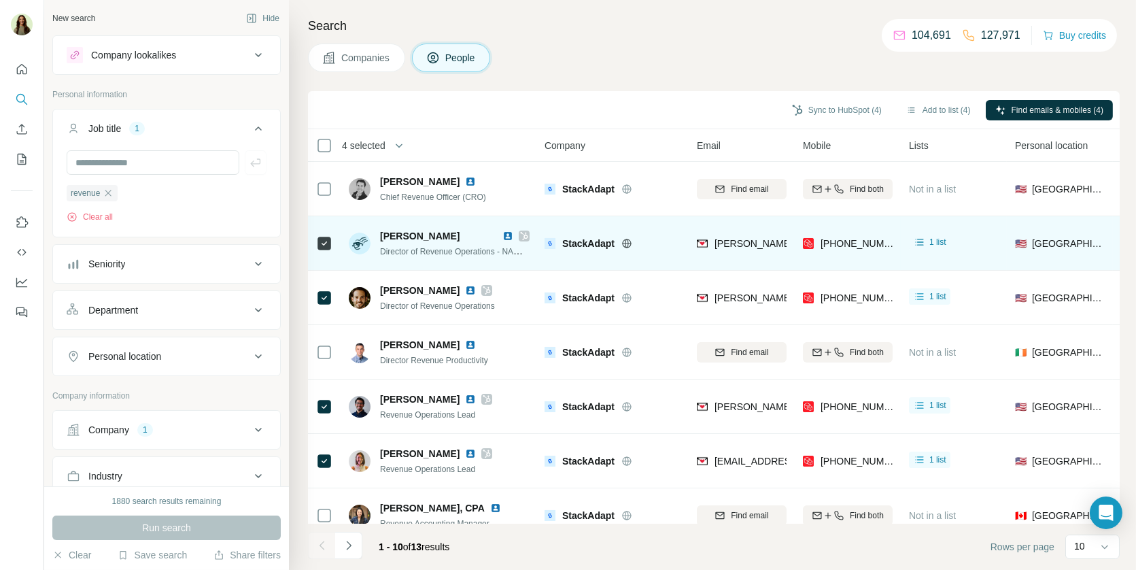
click at [503, 239] on img at bounding box center [507, 235] width 11 height 11
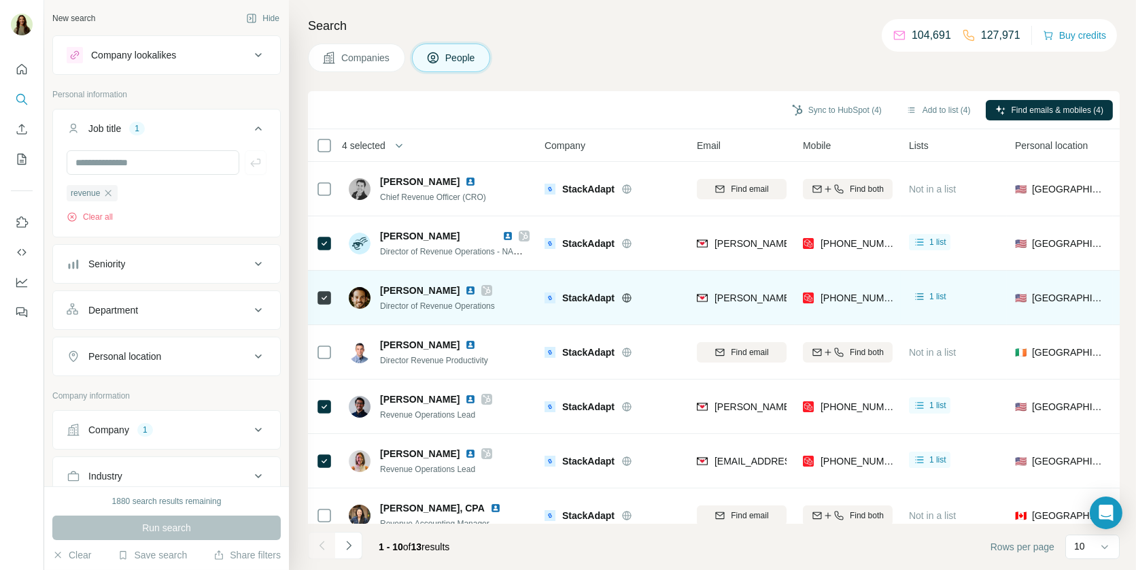
click at [465, 290] on img at bounding box center [470, 290] width 11 height 11
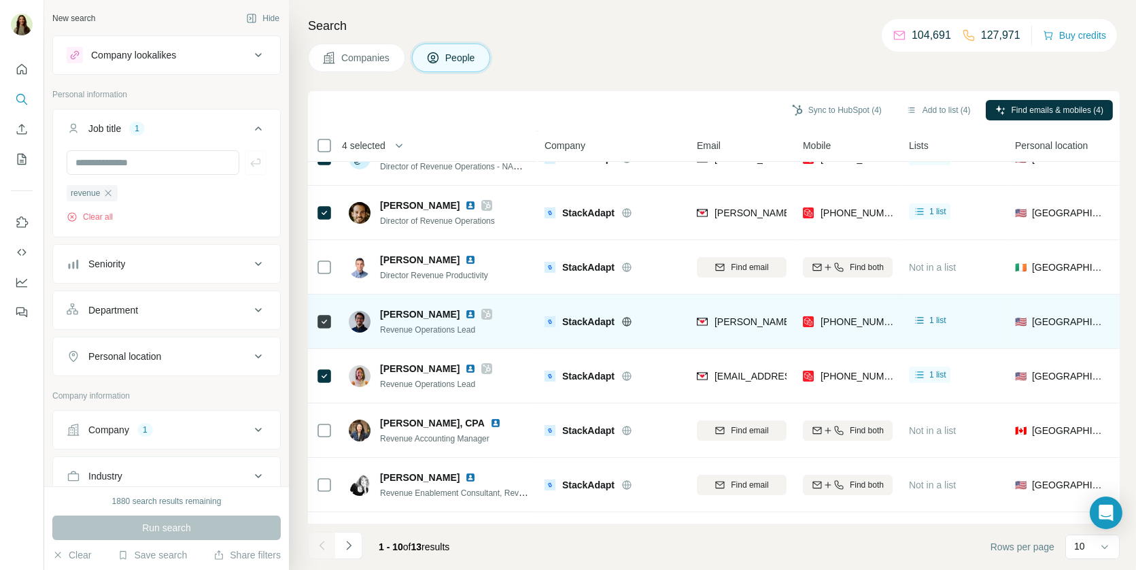
scroll to position [101, 0]
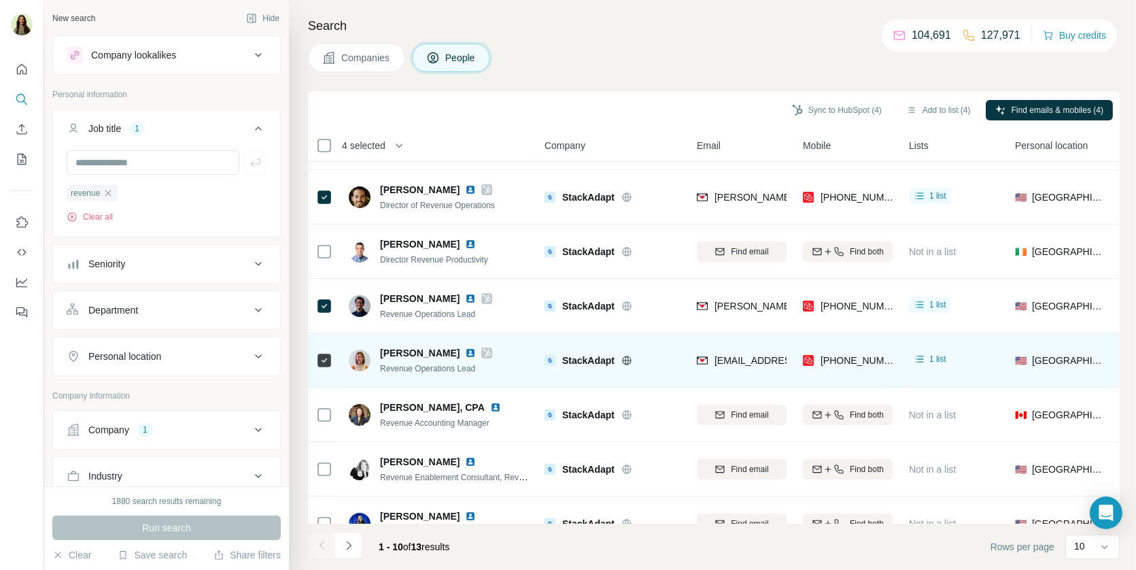
click at [465, 351] on img at bounding box center [470, 352] width 11 height 11
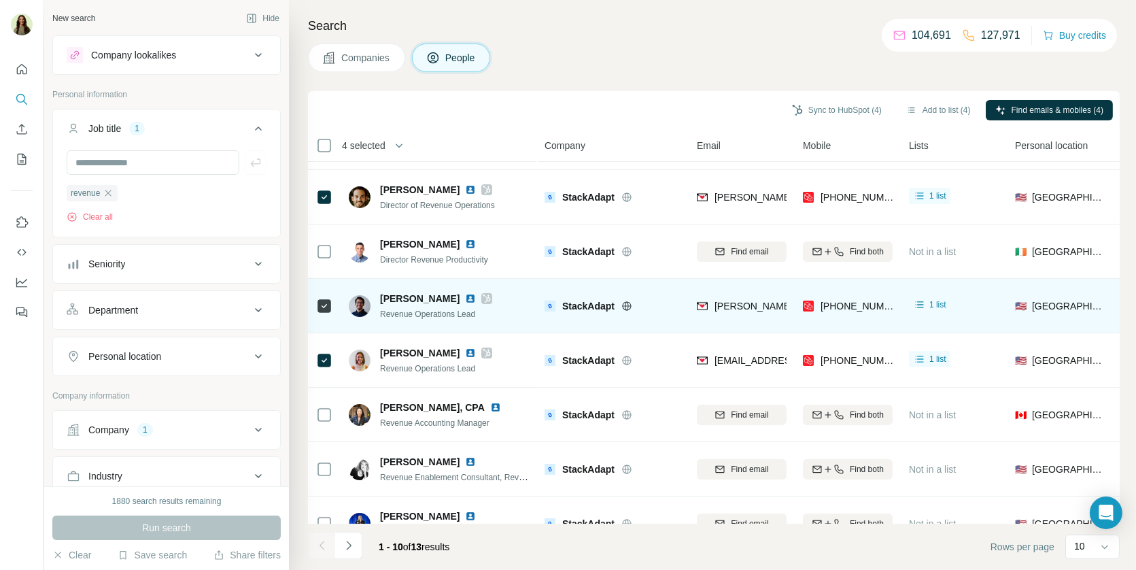
click at [465, 297] on img at bounding box center [470, 298] width 11 height 11
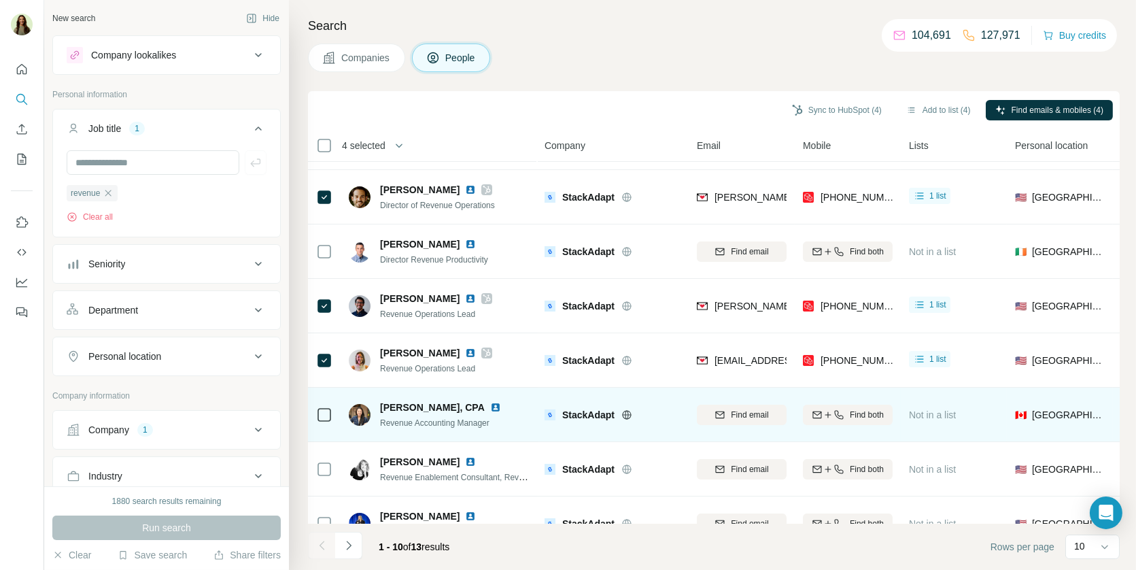
scroll to position [181, 0]
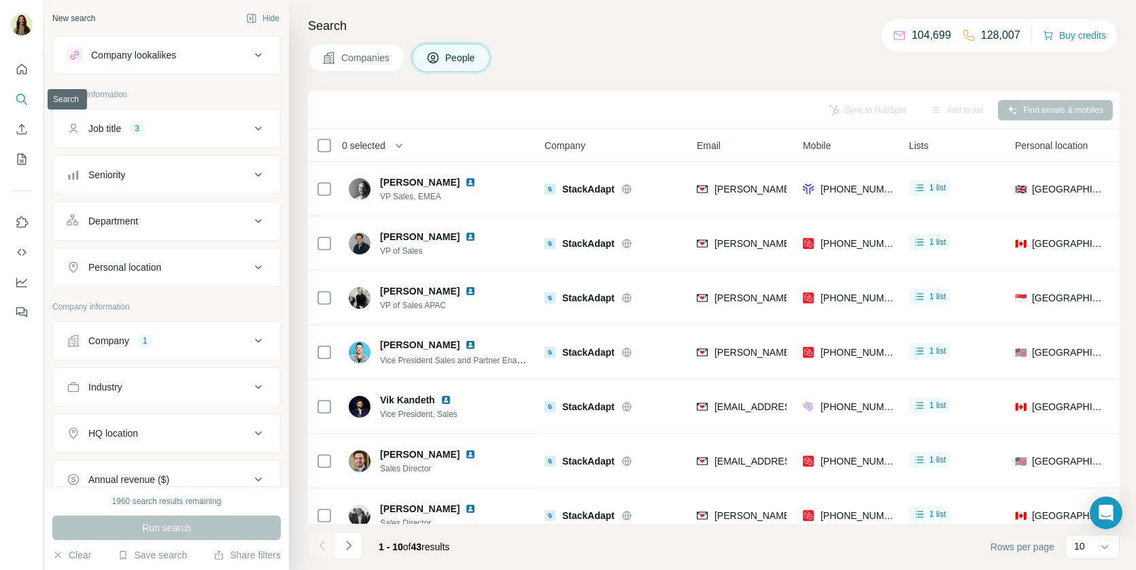
click at [20, 69] on icon "Quick start" at bounding box center [22, 70] width 14 height 14
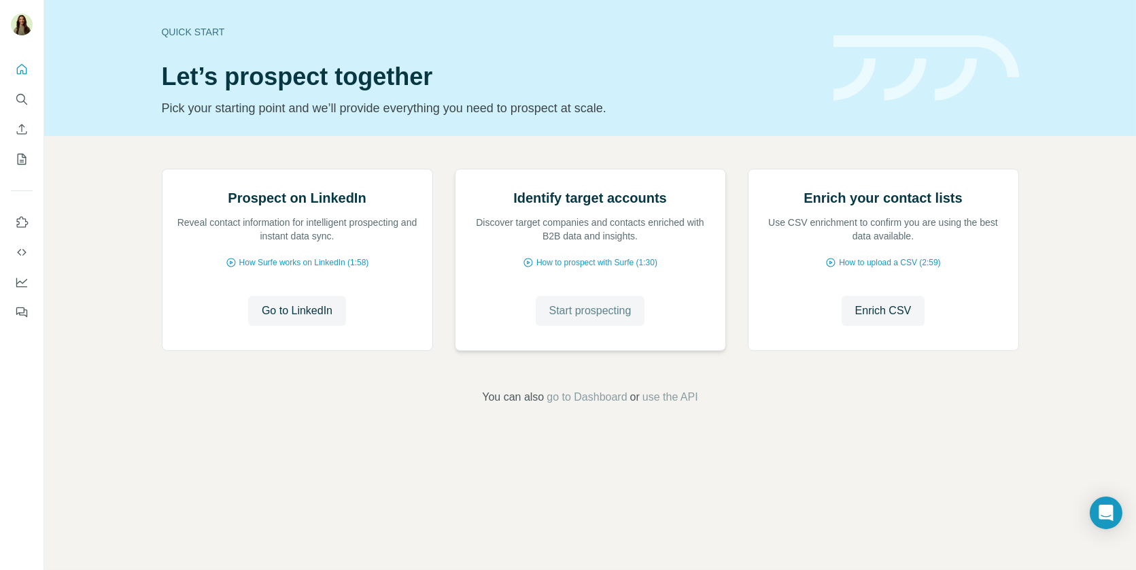
click at [559, 319] on span "Start prospecting" at bounding box center [590, 310] width 82 height 16
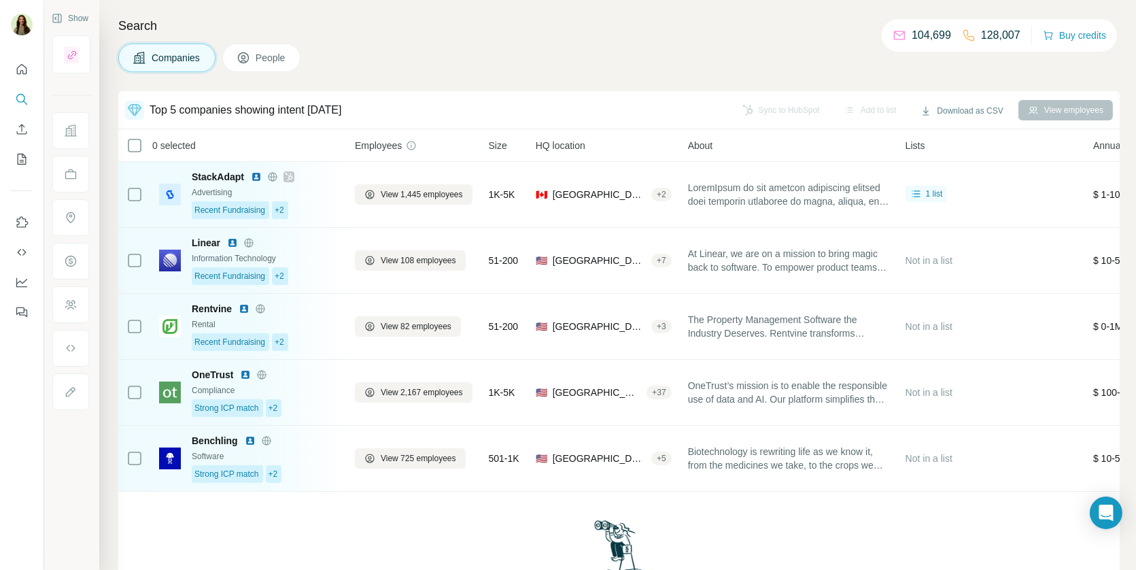
click at [468, 89] on div "Search Companies People Top 5 companies showing intent today Sync to HubSpot Ad…" at bounding box center [617, 285] width 1037 height 570
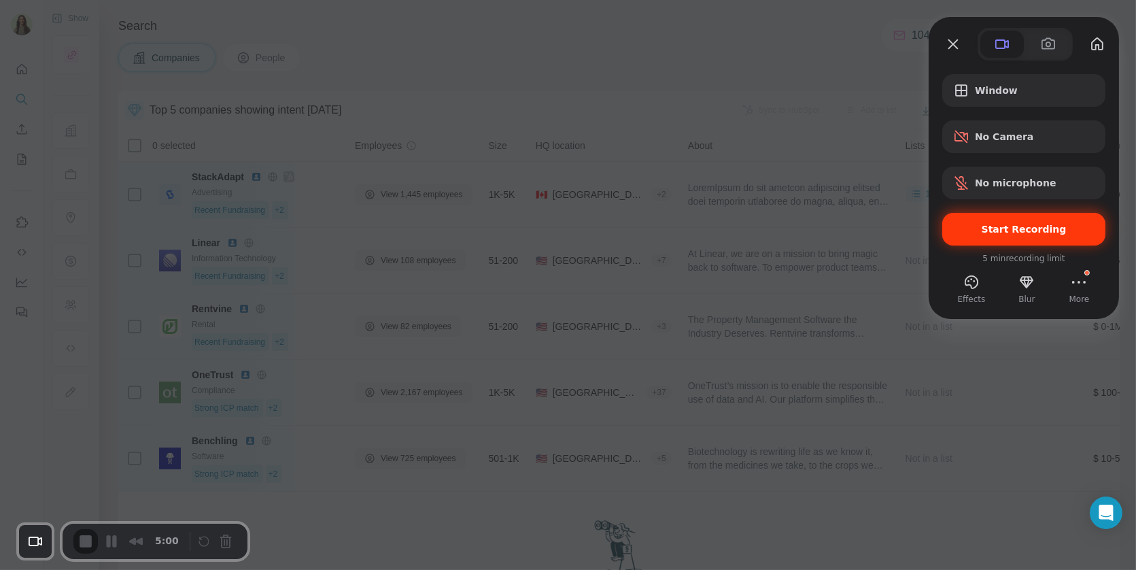
click at [1003, 233] on span "Start Recording" at bounding box center [1024, 229] width 85 height 11
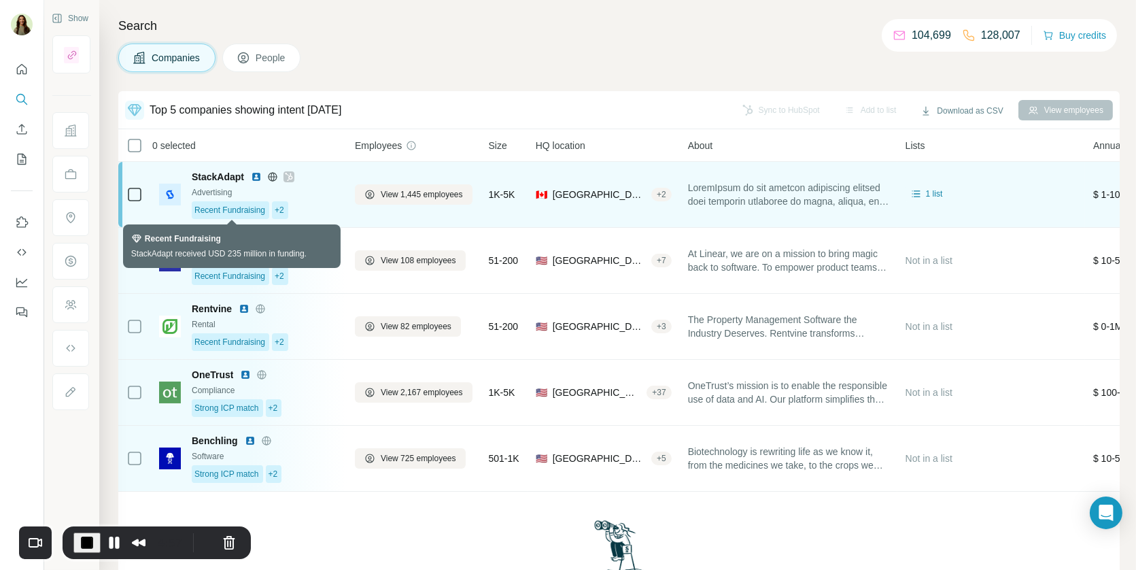
click at [247, 211] on span "Recent Fundraising" at bounding box center [229, 210] width 71 height 12
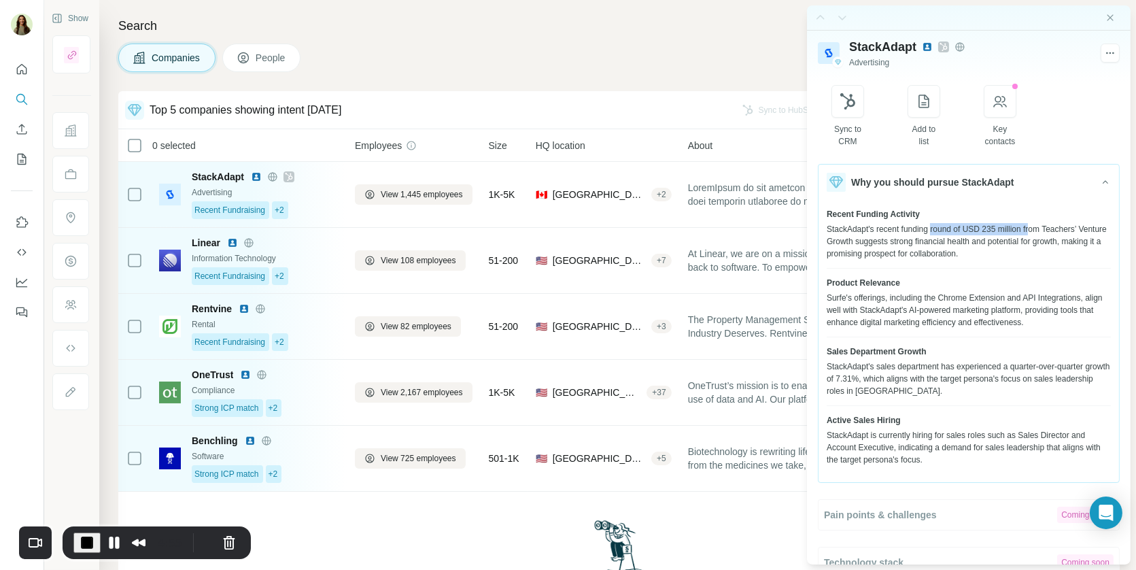
drag, startPoint x: 937, startPoint y: 226, endPoint x: 1041, endPoint y: 225, distance: 103.3
click at [1041, 225] on div "StackAdapt's recent funding round of USD 235 million from Teachers’ Venture Gro…" at bounding box center [969, 241] width 284 height 37
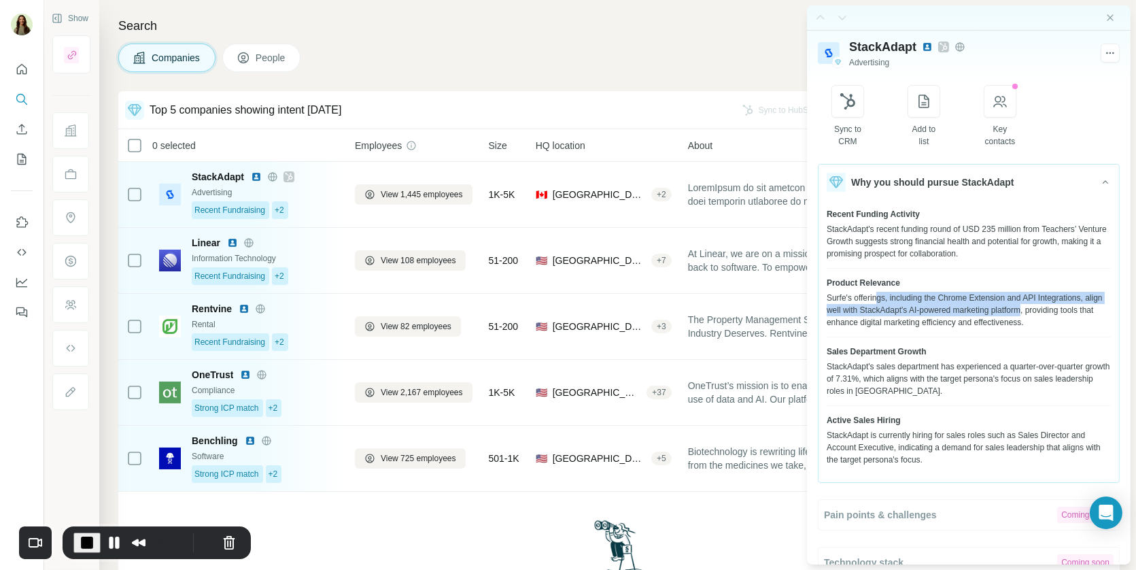
drag, startPoint x: 881, startPoint y: 302, endPoint x: 1055, endPoint y: 309, distance: 174.1
click at [1055, 309] on div "Surfe's offerings, including the Chrome Extension and API Integrations, align w…" at bounding box center [969, 310] width 284 height 37
click at [918, 368] on div "StackAdapt's sales department has experienced a quarter-over-quarter growth of …" at bounding box center [969, 378] width 284 height 37
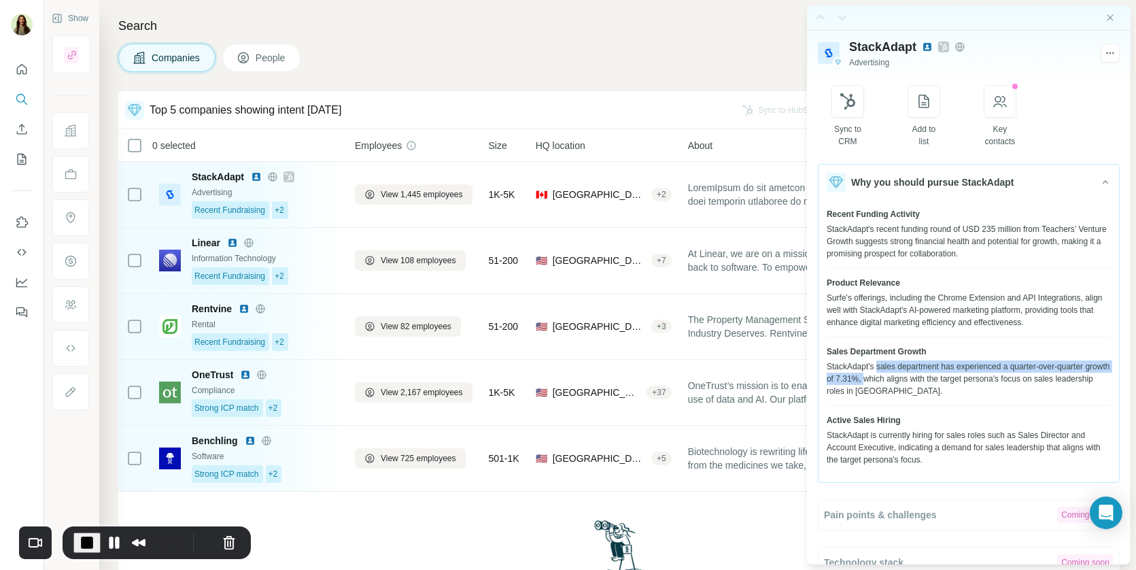
drag, startPoint x: 880, startPoint y: 366, endPoint x: 890, endPoint y: 377, distance: 14.9
click at [890, 377] on div "StackAdapt's sales department has experienced a quarter-over-quarter growth of …" at bounding box center [969, 378] width 284 height 37
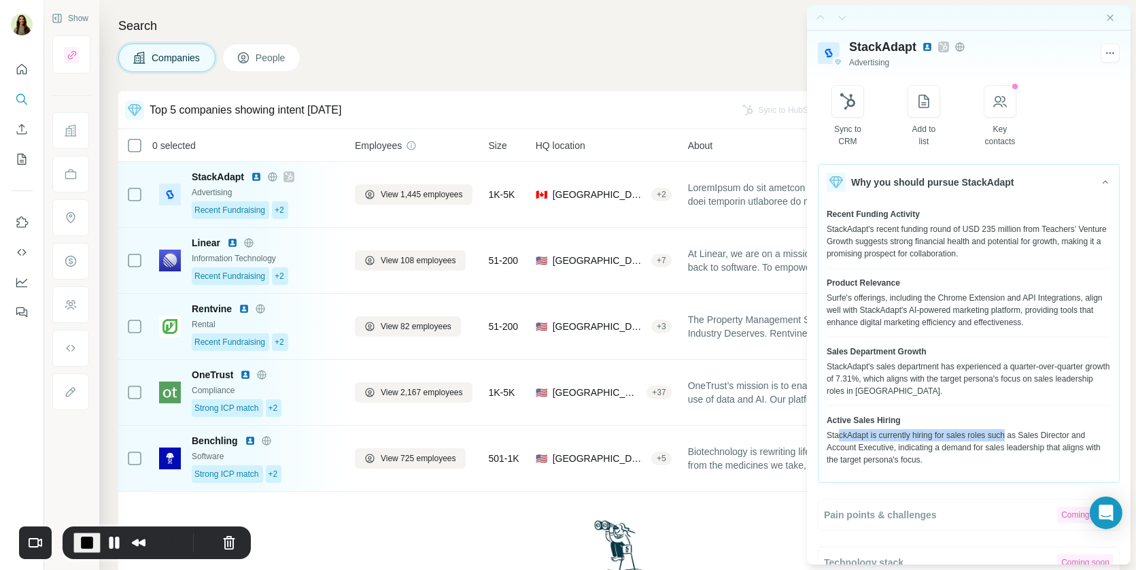
drag, startPoint x: 842, startPoint y: 432, endPoint x: 1014, endPoint y: 435, distance: 172.7
click at [1014, 435] on div "StackAdapt is currently hiring for sales roles such as Sales Director and Accou…" at bounding box center [969, 447] width 284 height 37
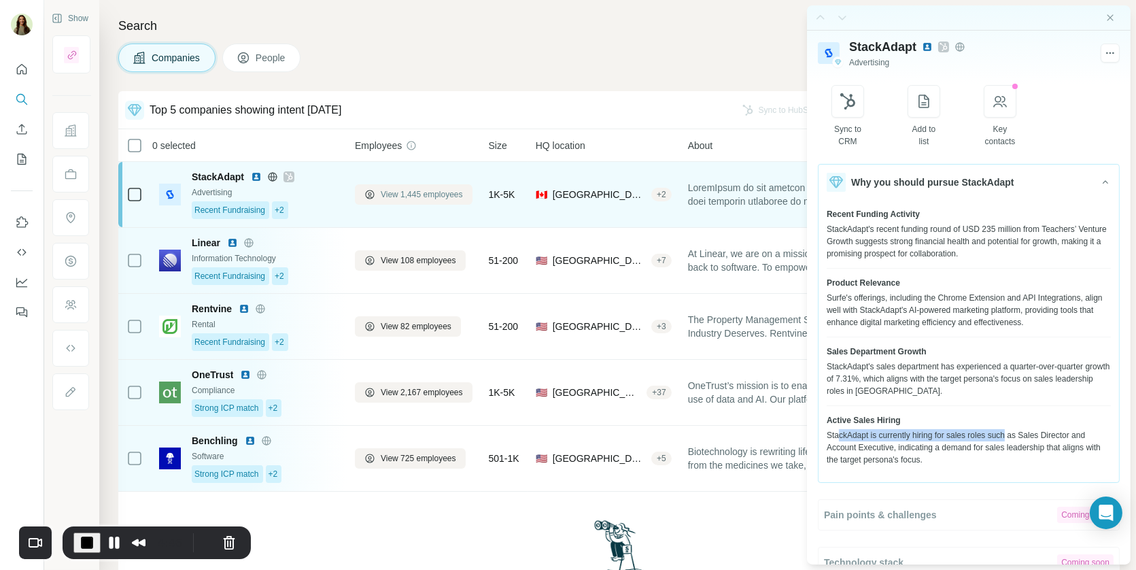
click at [389, 190] on span "View 1,445 employees" at bounding box center [422, 194] width 82 height 12
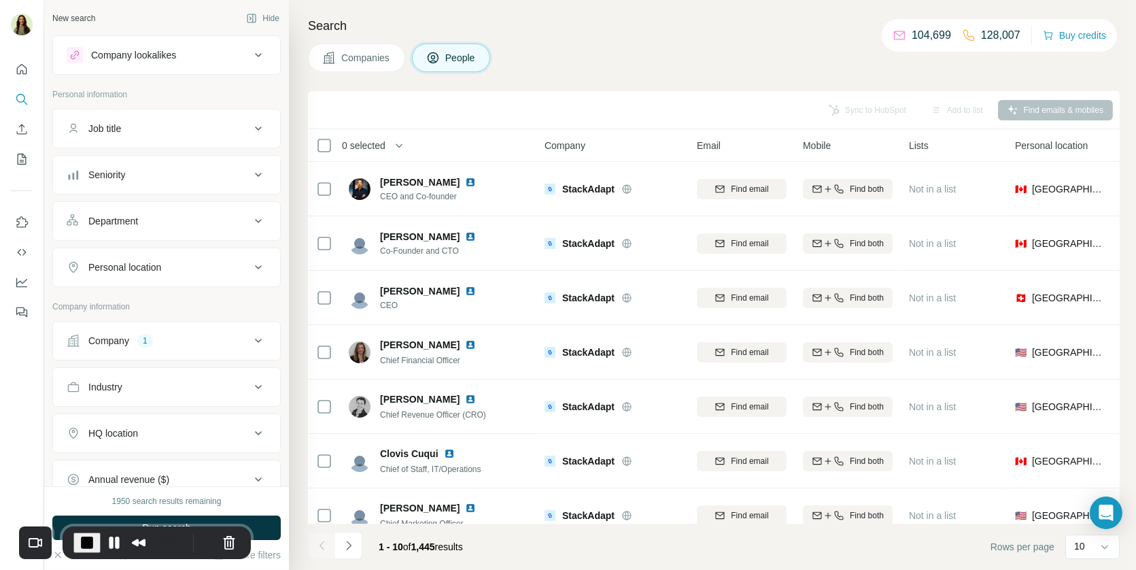
click at [173, 135] on button "Job title" at bounding box center [166, 128] width 227 height 33
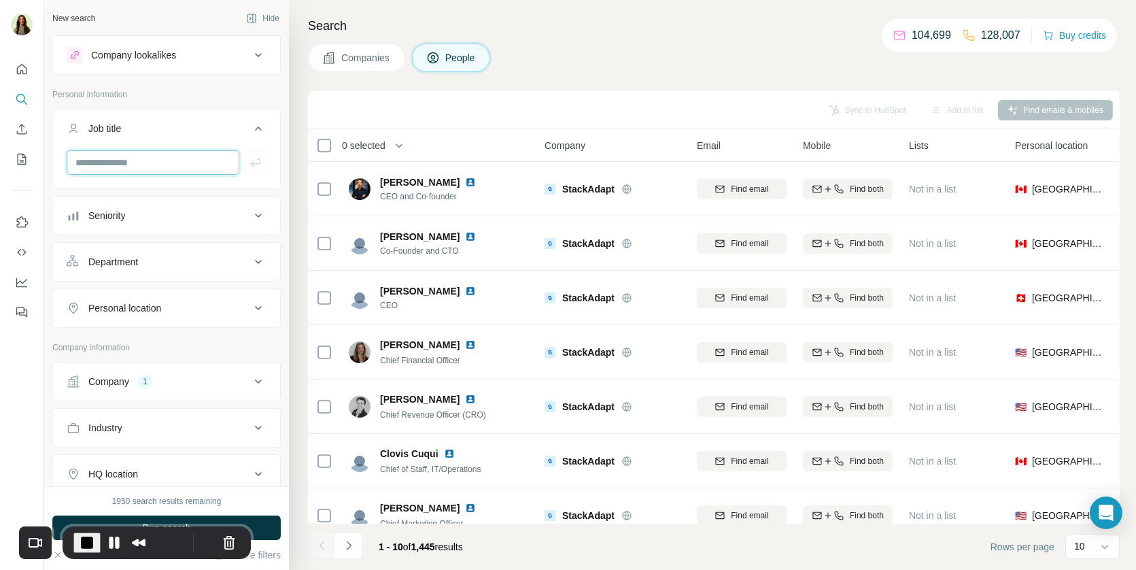
click at [126, 159] on input "text" at bounding box center [153, 162] width 173 height 24
type input "********"
click at [257, 159] on icon "button" at bounding box center [256, 163] width 14 height 14
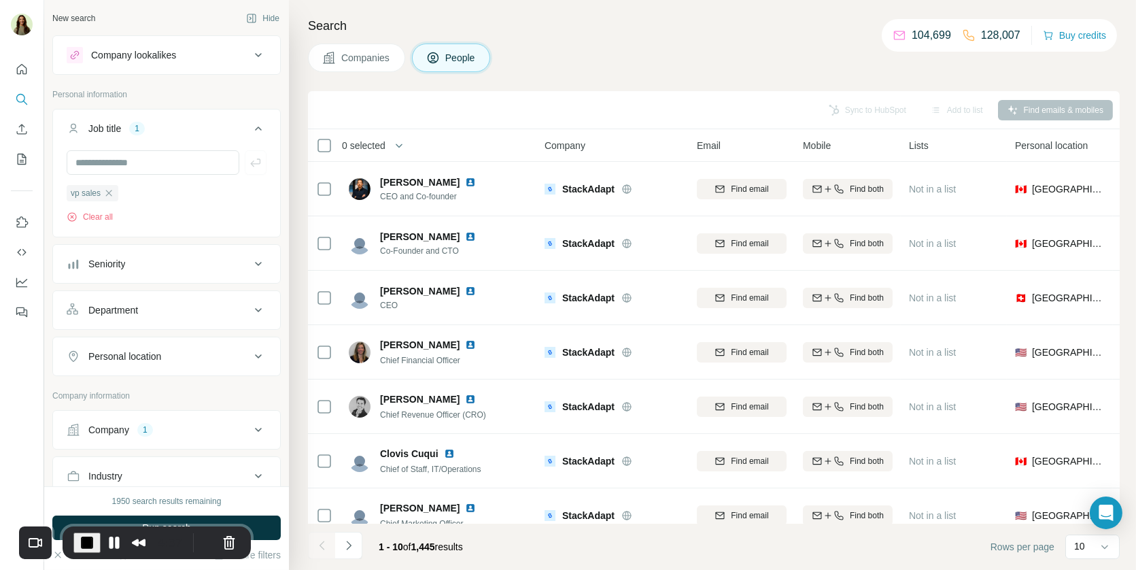
scroll to position [5, 0]
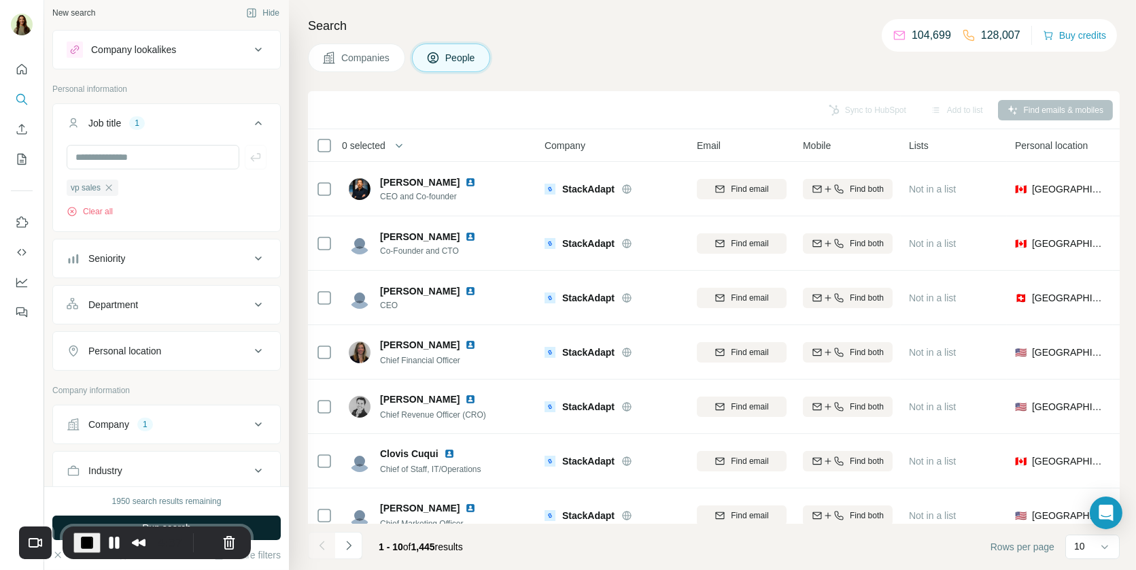
click at [258, 519] on button "Run search" at bounding box center [166, 527] width 228 height 24
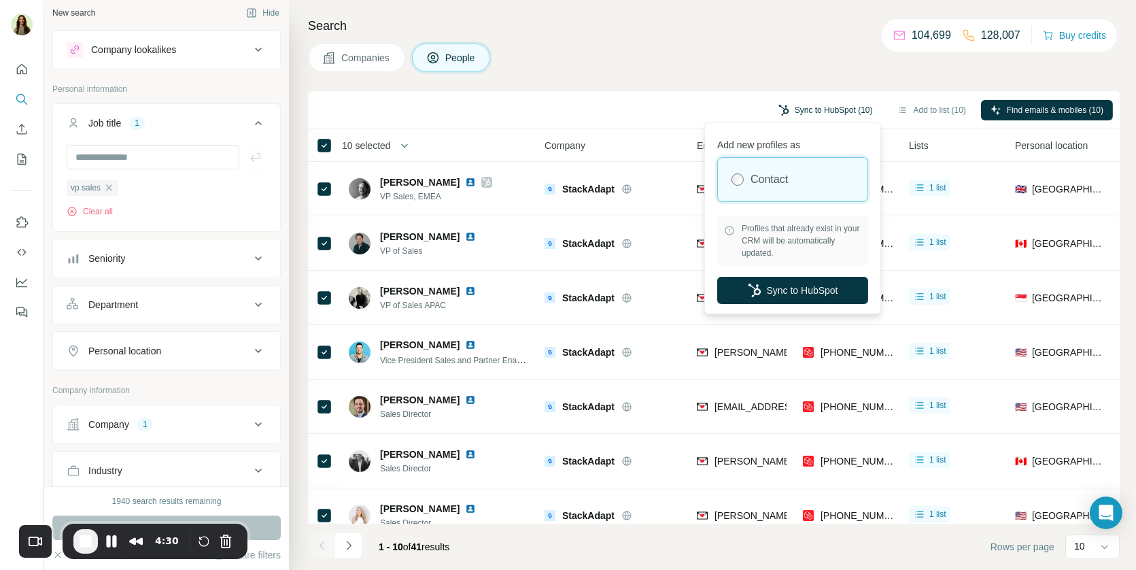
click at [818, 103] on button "Sync to HubSpot (10)" at bounding box center [826, 110] width 114 height 20
click at [782, 285] on button "Sync to HubSpot" at bounding box center [792, 290] width 151 height 27
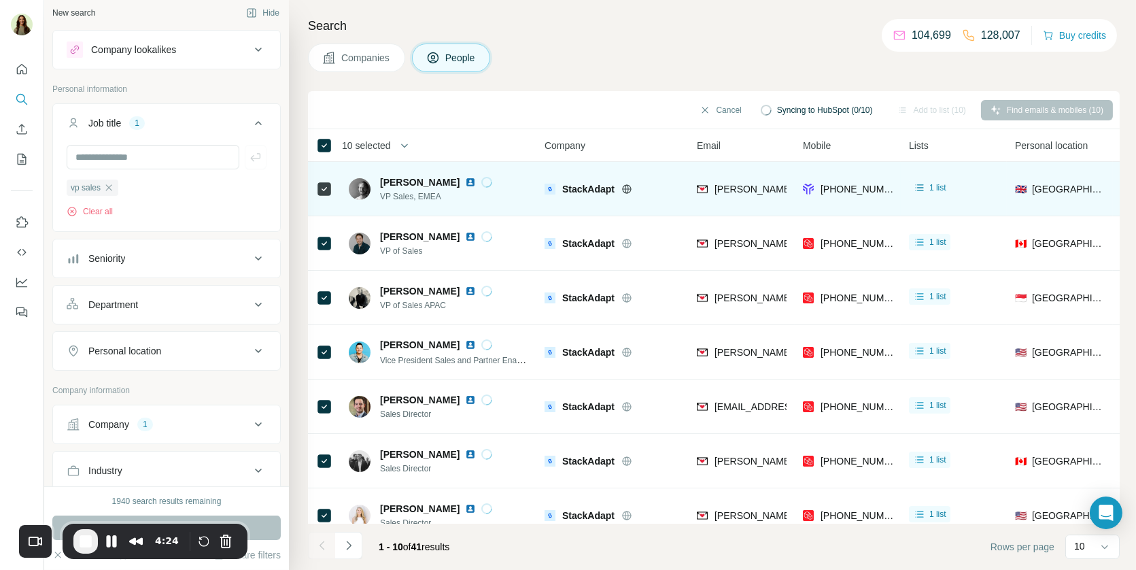
click at [465, 181] on img at bounding box center [470, 182] width 11 height 11
